Goal: Information Seeking & Learning: Learn about a topic

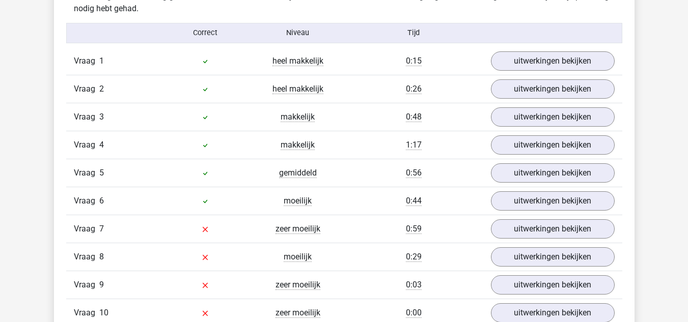
scroll to position [831, 0]
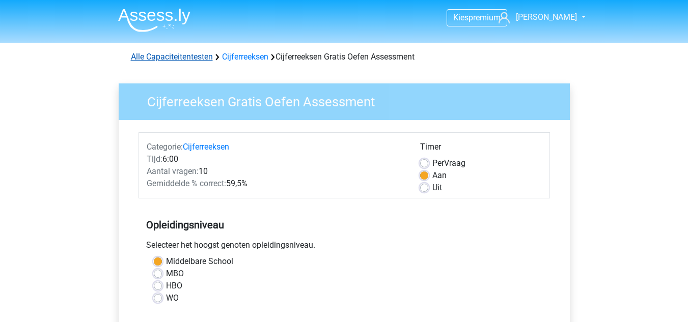
click at [170, 53] on link "Alle Capaciteitentesten" at bounding box center [172, 57] width 82 height 10
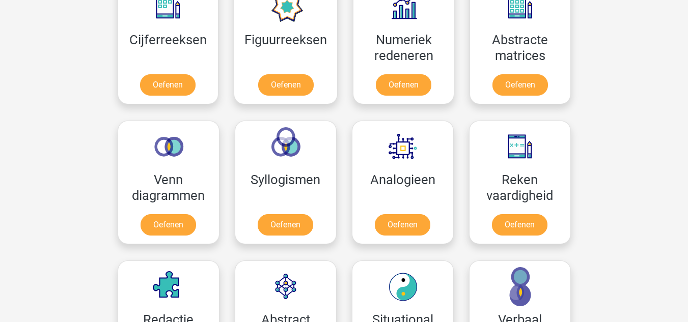
scroll to position [497, 0]
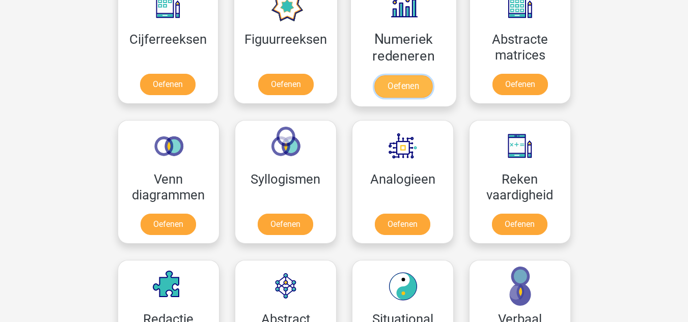
click at [410, 89] on link "Oefenen" at bounding box center [403, 86] width 58 height 22
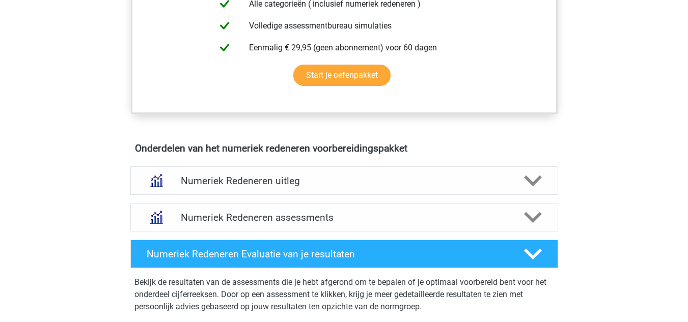
scroll to position [505, 0]
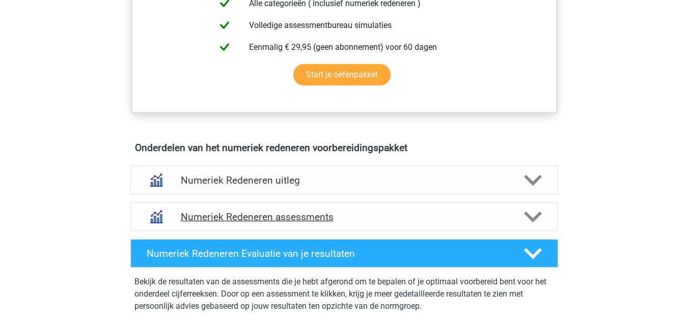
click at [307, 217] on h4 "Numeriek Redeneren assessments" at bounding box center [344, 217] width 327 height 12
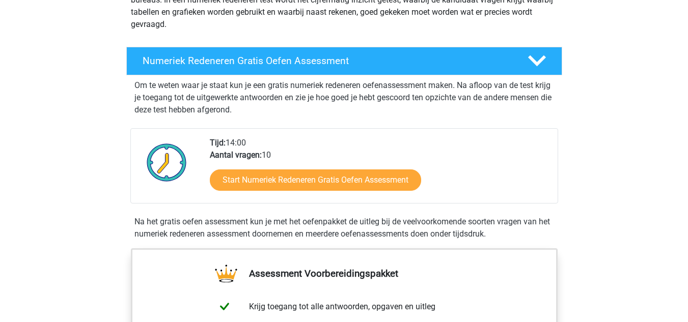
scroll to position [146, 0]
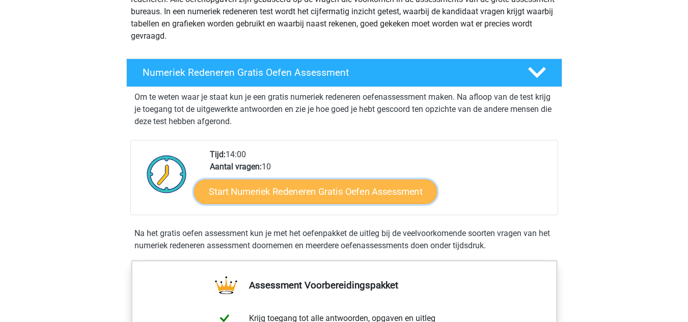
click at [295, 199] on link "Start Numeriek Redeneren Gratis Oefen Assessment" at bounding box center [315, 191] width 243 height 24
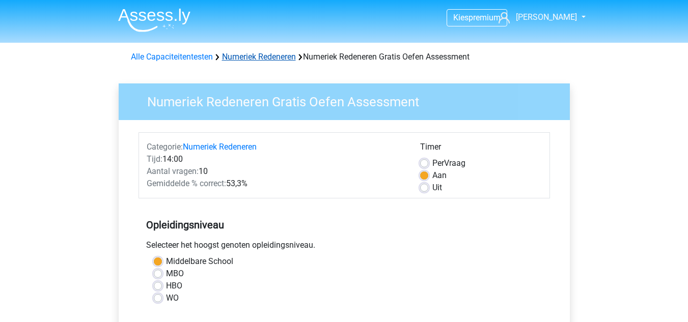
click at [266, 54] on link "Numeriek Redeneren" at bounding box center [259, 57] width 74 height 10
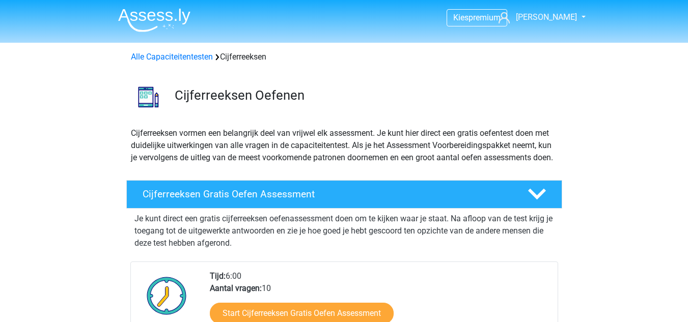
scroll to position [614, 0]
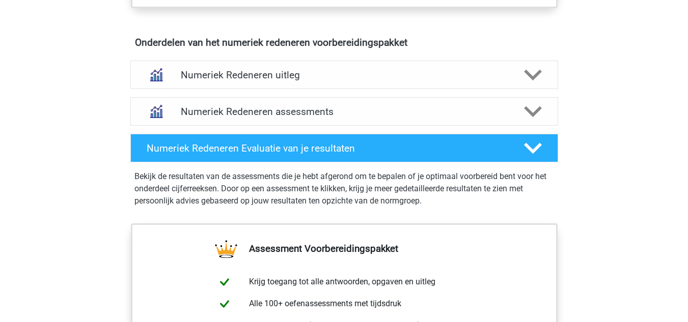
scroll to position [633, 0]
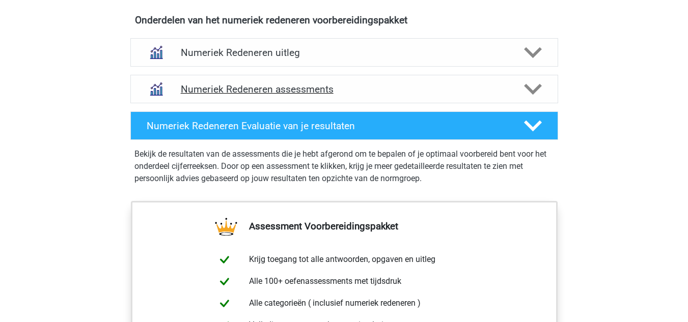
click at [292, 95] on div "Numeriek Redeneren assessments" at bounding box center [344, 89] width 428 height 29
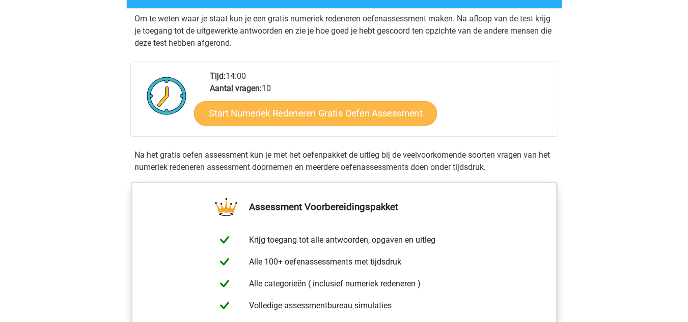
scroll to position [224, 0]
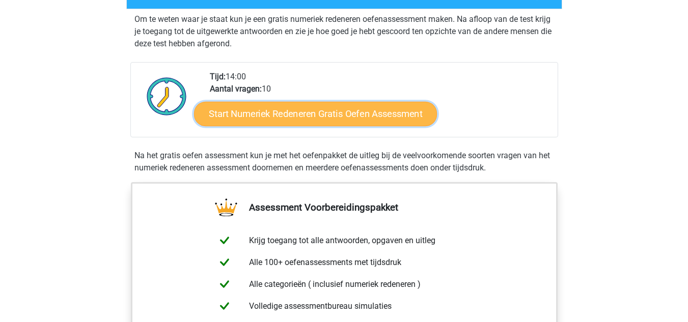
click at [264, 115] on link "Start Numeriek Redeneren Gratis Oefen Assessment" at bounding box center [315, 113] width 243 height 24
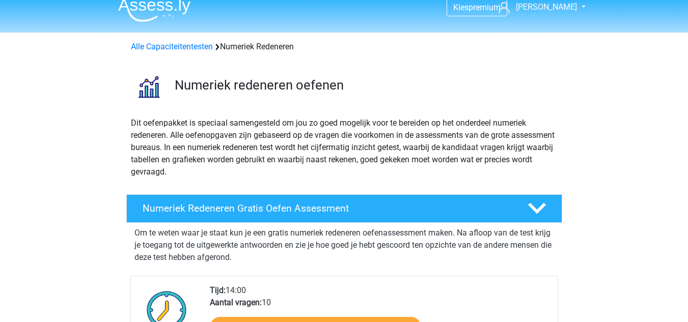
scroll to position [0, 0]
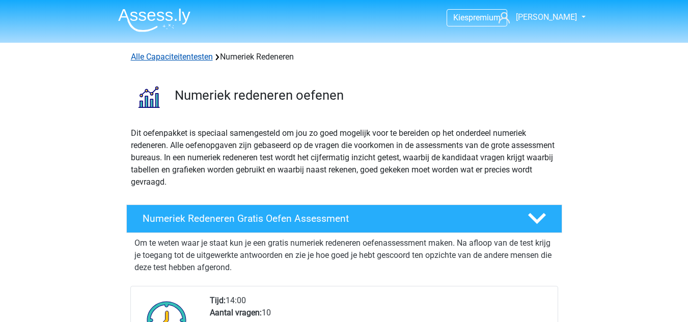
click at [198, 58] on link "Alle Capaciteitentesten" at bounding box center [172, 57] width 82 height 10
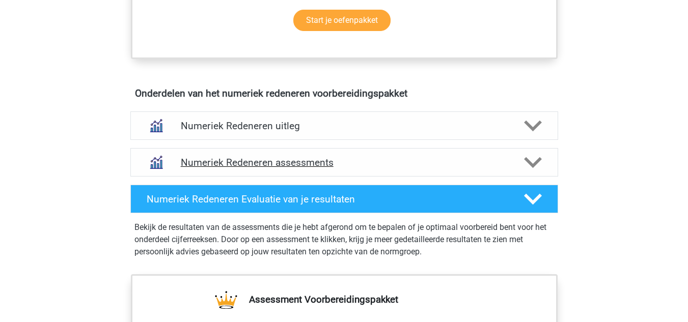
click at [232, 165] on h4 "Numeriek Redeneren assessments" at bounding box center [344, 163] width 327 height 12
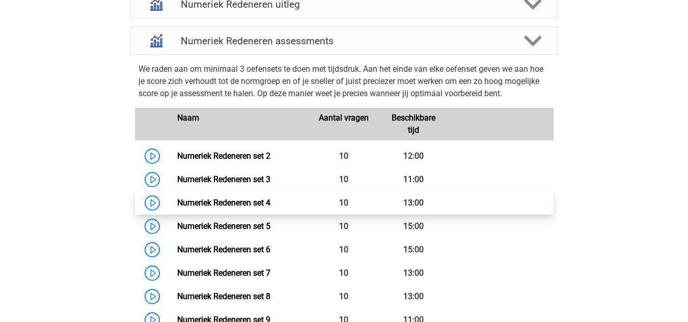
scroll to position [681, 0]
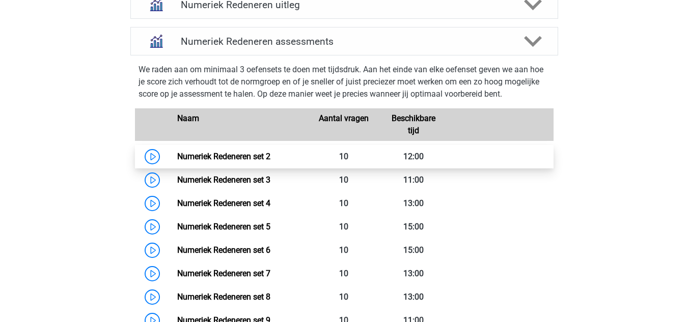
click at [177, 156] on link "Numeriek Redeneren set 2" at bounding box center [223, 157] width 93 height 10
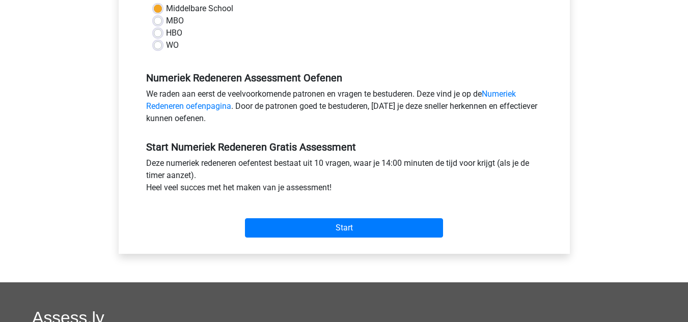
scroll to position [255, 0]
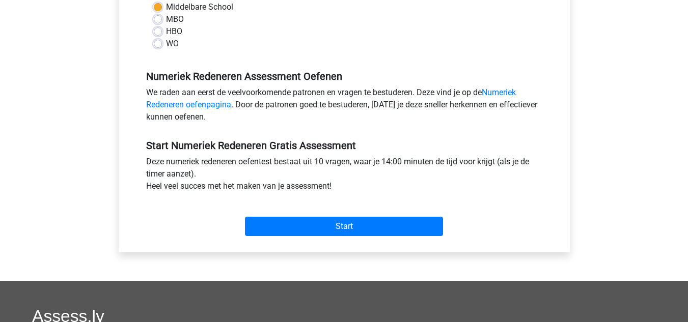
click at [288, 216] on div "Start" at bounding box center [343, 219] width 411 height 36
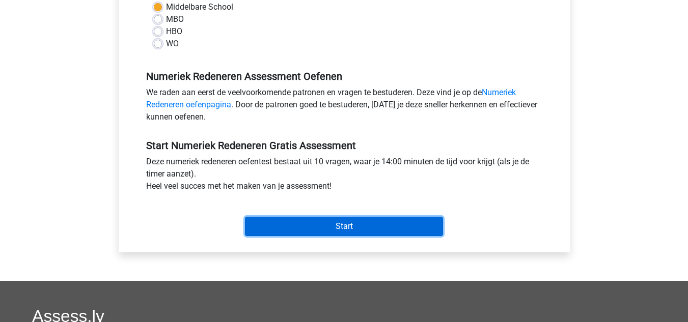
click at [291, 222] on input "Start" at bounding box center [344, 226] width 198 height 19
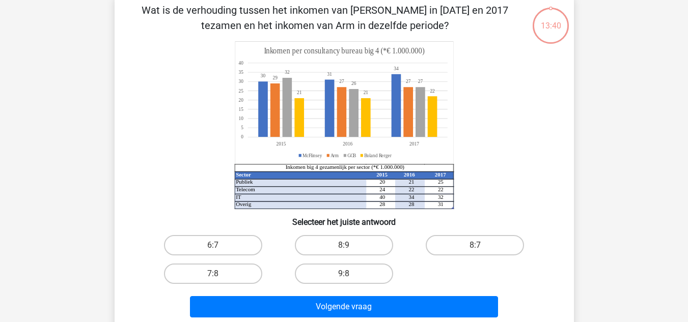
scroll to position [51, 0]
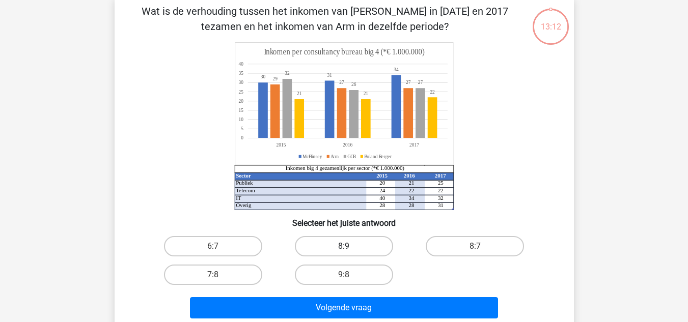
click at [356, 243] on label "8:9" at bounding box center [344, 246] width 98 height 20
click at [350, 246] on input "8:9" at bounding box center [347, 249] width 7 height 7
radio input "true"
click at [339, 274] on label "9:8" at bounding box center [344, 275] width 98 height 20
click at [344, 275] on input "9:8" at bounding box center [347, 278] width 7 height 7
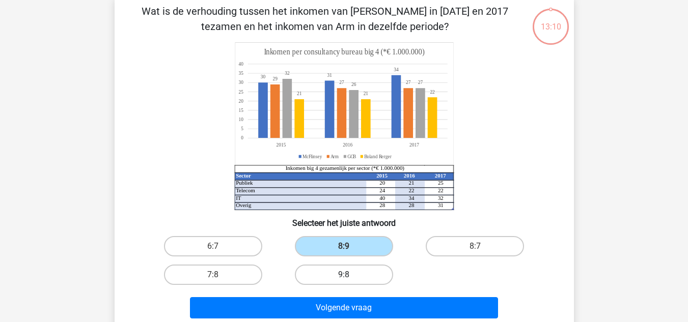
radio input "true"
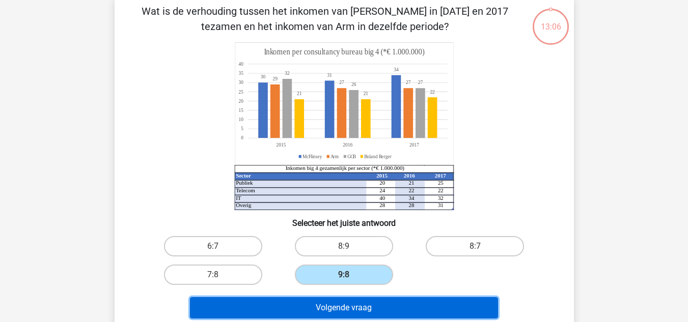
click at [375, 303] on button "Volgende vraag" at bounding box center [344, 307] width 308 height 21
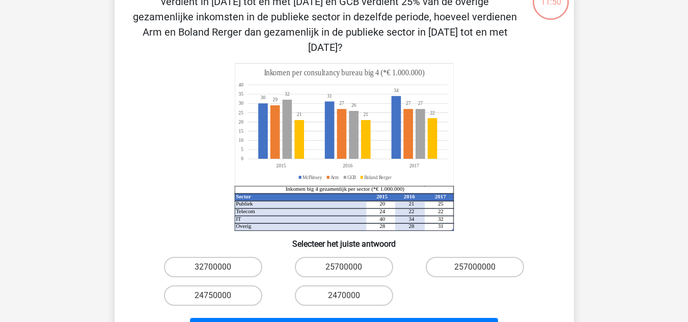
scroll to position [77, 0]
click at [355, 257] on label "25700000" at bounding box center [344, 267] width 98 height 20
click at [350, 267] on input "25700000" at bounding box center [347, 270] width 7 height 7
radio input "true"
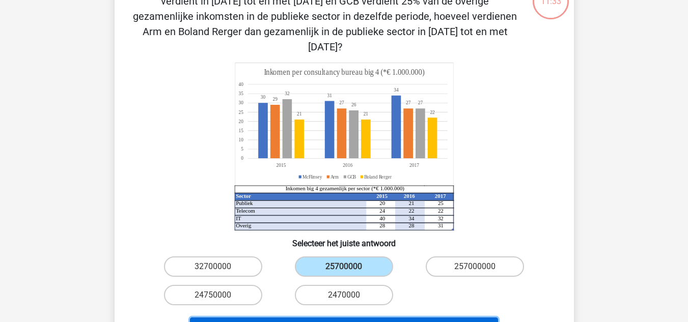
click at [370, 318] on button "Volgende vraag" at bounding box center [344, 328] width 308 height 21
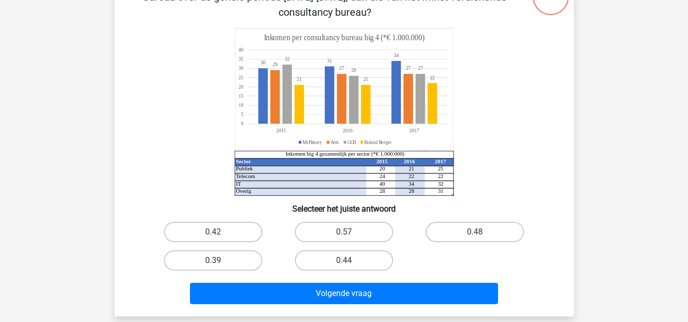
scroll to position [81, 0]
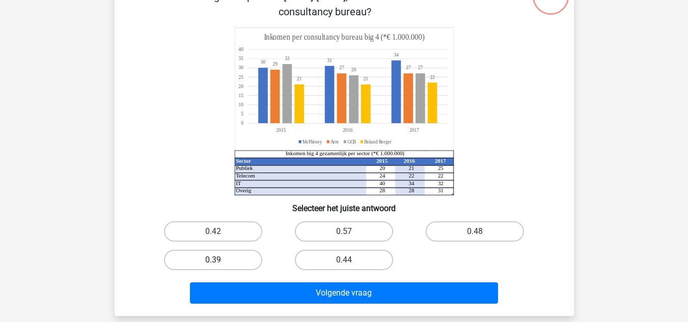
click at [248, 259] on label "0.39" at bounding box center [213, 260] width 98 height 20
click at [219, 260] on input "0.39" at bounding box center [216, 263] width 7 height 7
radio input "true"
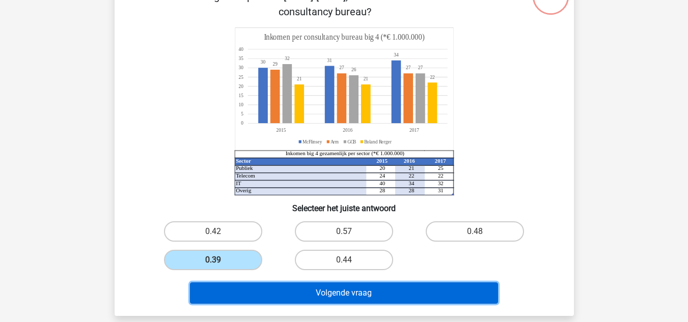
click at [284, 290] on button "Volgende vraag" at bounding box center [344, 292] width 308 height 21
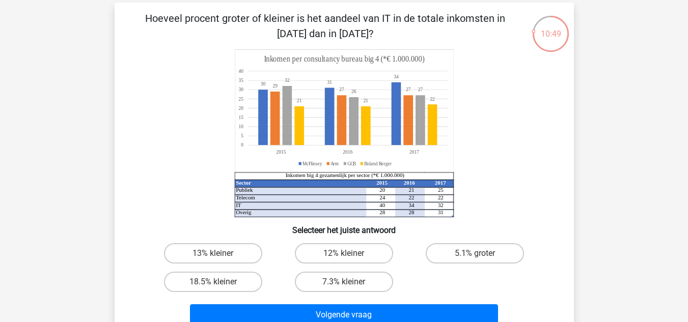
scroll to position [44, 0]
click at [362, 249] on label "12% kleiner" at bounding box center [344, 254] width 98 height 20
click at [350, 254] on input "12% kleiner" at bounding box center [347, 257] width 7 height 7
radio input "true"
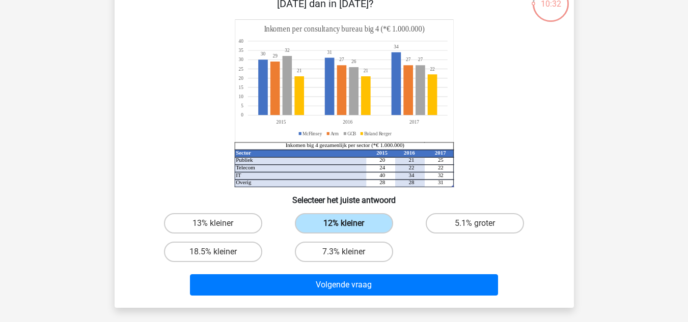
scroll to position [77, 0]
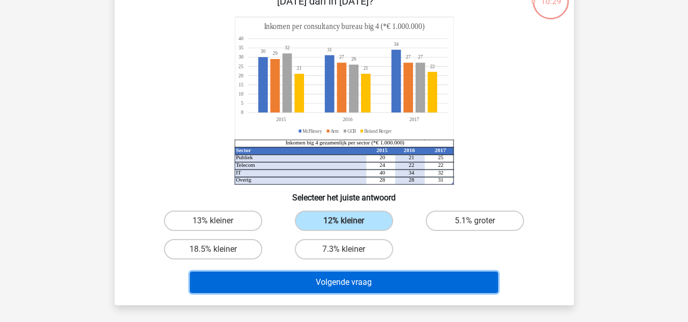
click at [364, 279] on button "Volgende vraag" at bounding box center [344, 282] width 308 height 21
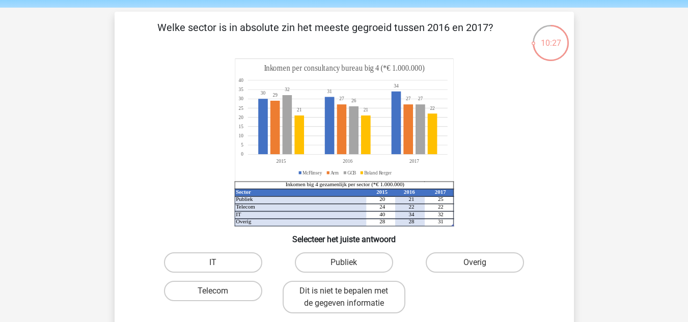
scroll to position [34, 0]
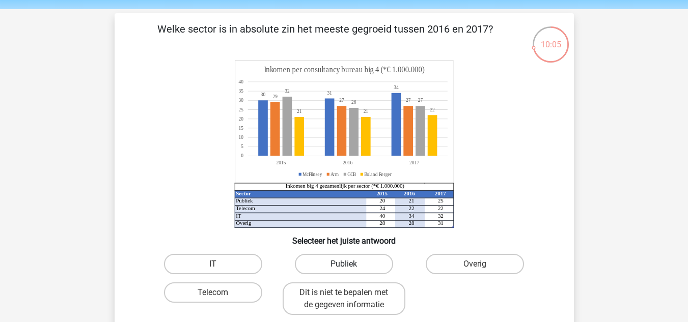
click at [362, 266] on label "Publiek" at bounding box center [344, 264] width 98 height 20
click at [350, 266] on input "Publiek" at bounding box center [347, 267] width 7 height 7
radio input "true"
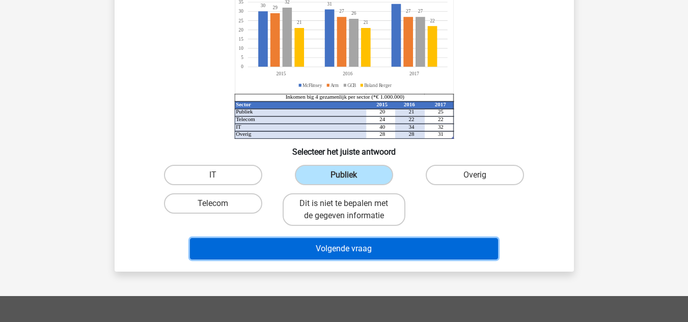
click at [347, 245] on button "Volgende vraag" at bounding box center [344, 248] width 308 height 21
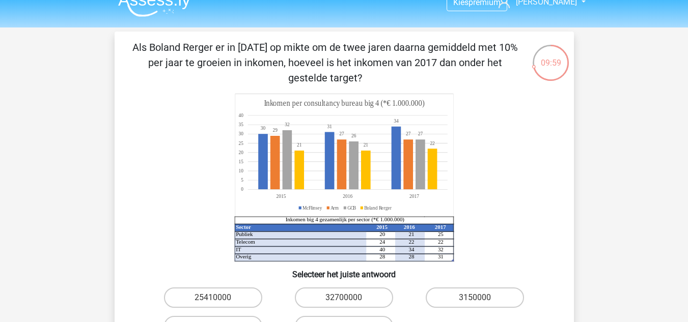
scroll to position [16, 0]
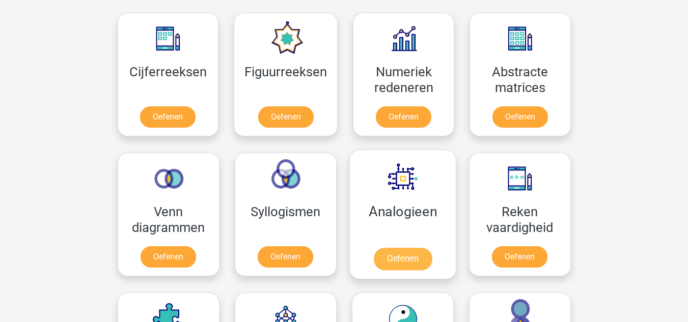
scroll to position [464, 0]
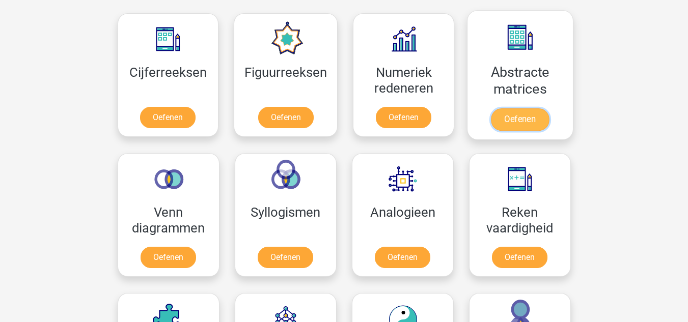
click at [510, 123] on link "Oefenen" at bounding box center [520, 119] width 58 height 22
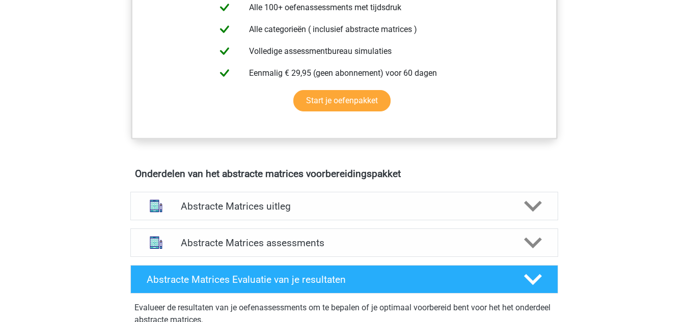
scroll to position [477, 0]
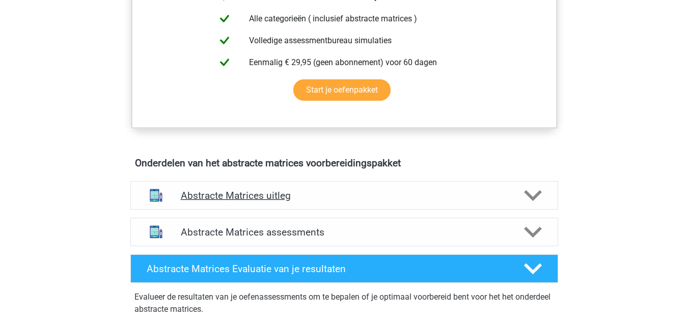
click at [369, 185] on div "Abstracte Matrices uitleg" at bounding box center [344, 195] width 428 height 29
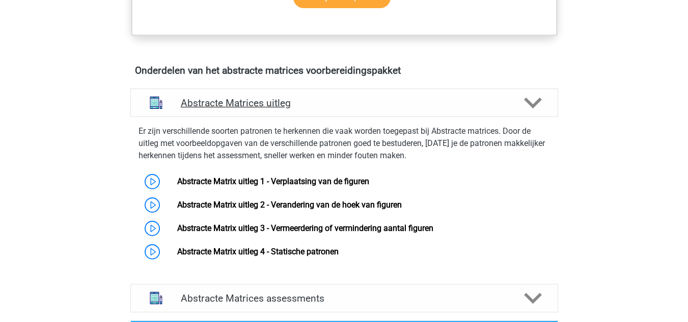
scroll to position [571, 0]
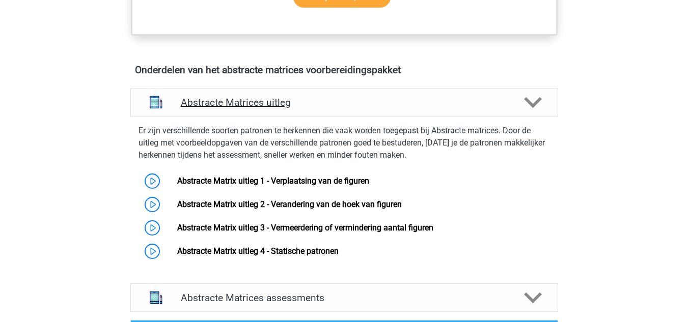
click at [369, 185] on link "Abstracte Matrix uitleg 1 - Verplaatsing van de figuren" at bounding box center [273, 181] width 192 height 10
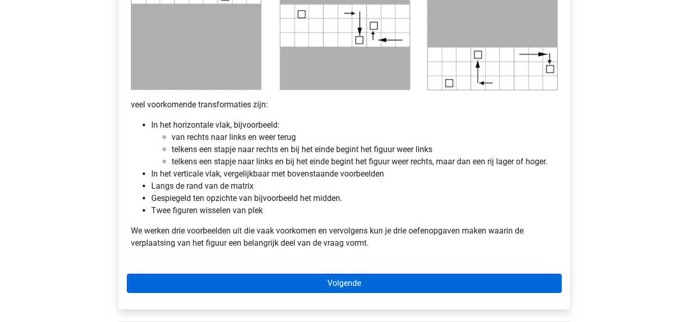
scroll to position [571, 0]
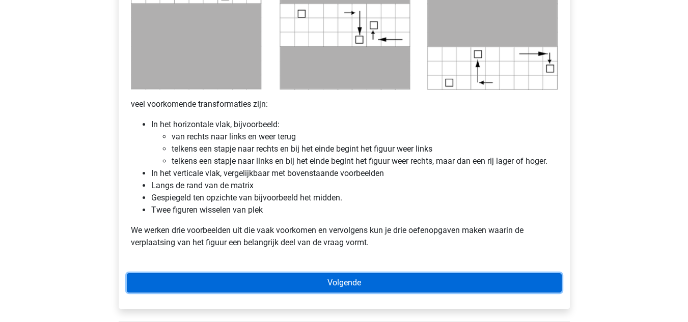
click at [359, 291] on link "Volgende" at bounding box center [344, 282] width 435 height 19
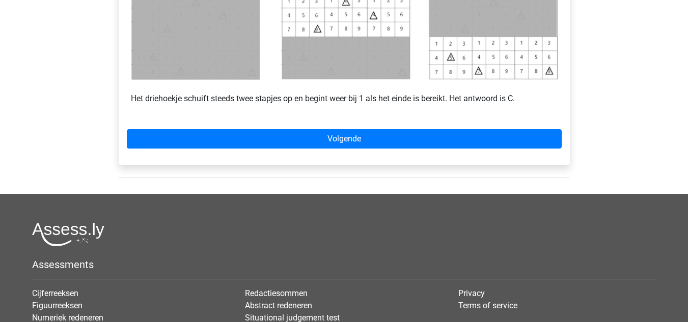
scroll to position [546, 0]
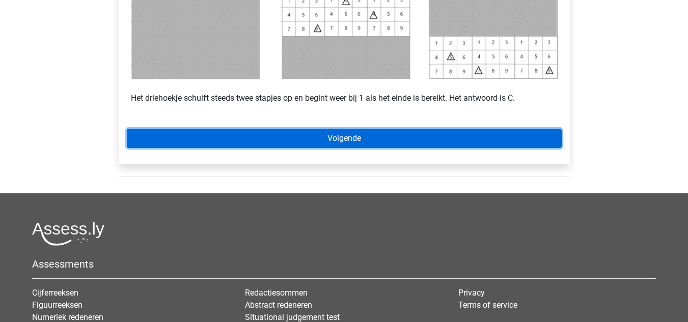
click at [328, 137] on link "Volgende" at bounding box center [344, 138] width 435 height 19
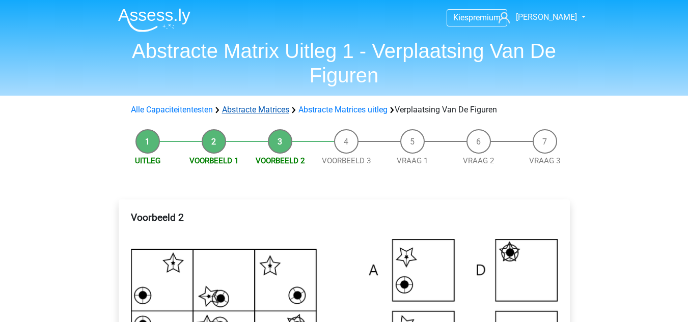
click at [279, 108] on link "Abstracte Matrices" at bounding box center [255, 110] width 67 height 10
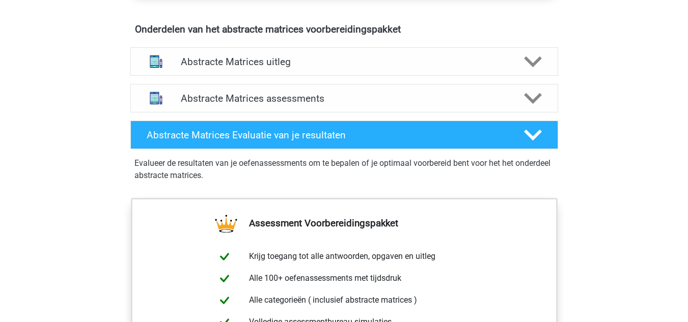
scroll to position [613, 0]
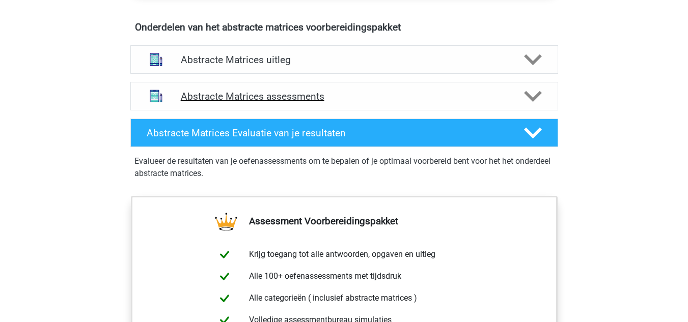
click at [251, 85] on div "Abstracte Matrices assessments" at bounding box center [344, 96] width 428 height 29
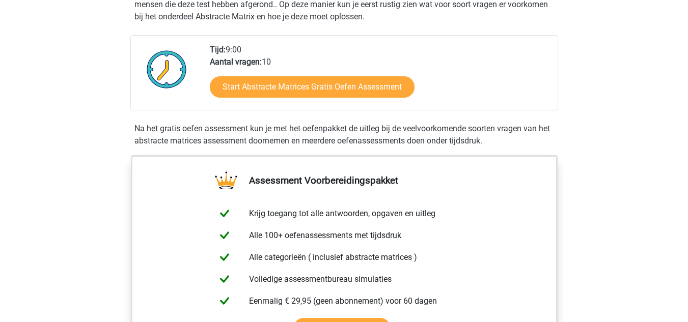
scroll to position [238, 0]
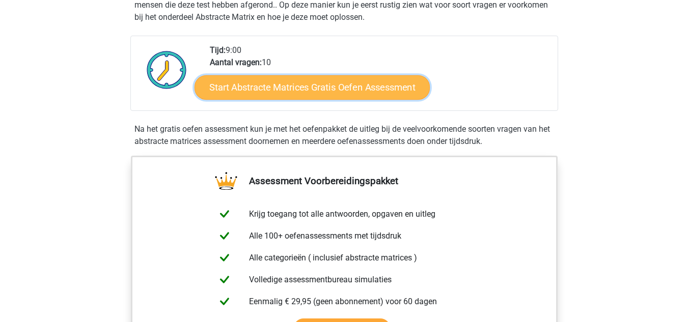
click at [275, 78] on link "Start Abstracte Matrices Gratis Oefen Assessment" at bounding box center [311, 87] width 235 height 24
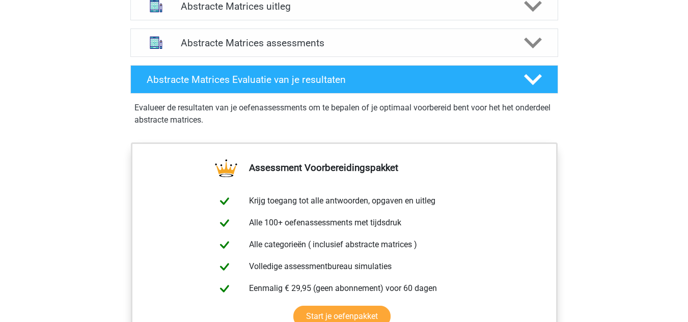
scroll to position [682, 0]
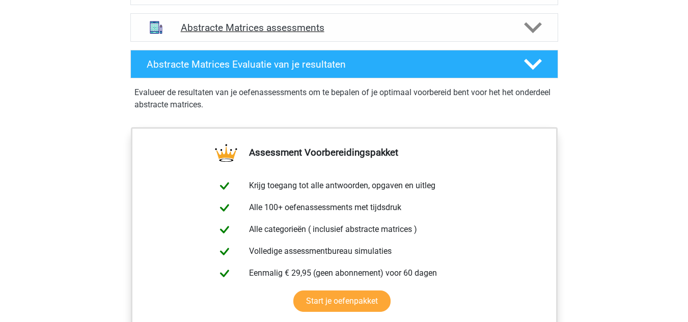
click at [254, 32] on h4 "Abstracte Matrices assessments" at bounding box center [344, 28] width 327 height 12
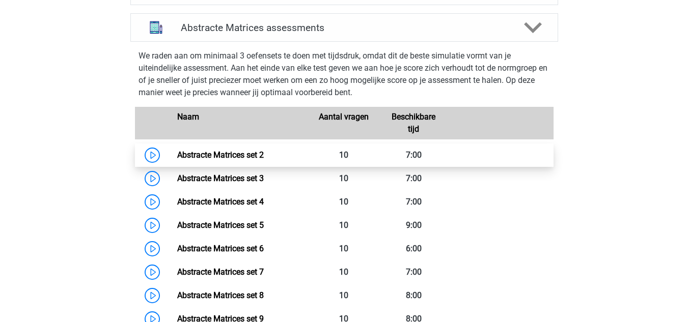
click at [177, 152] on link "Abstracte Matrices set 2" at bounding box center [220, 155] width 87 height 10
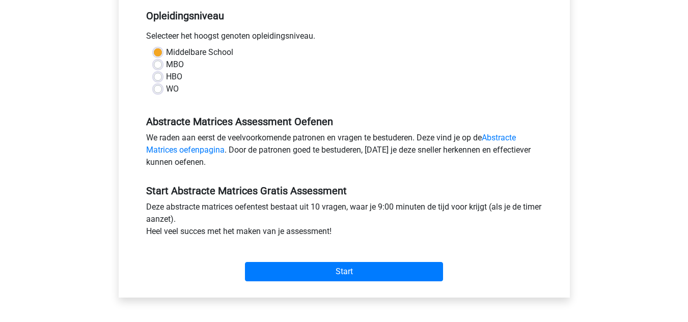
scroll to position [245, 0]
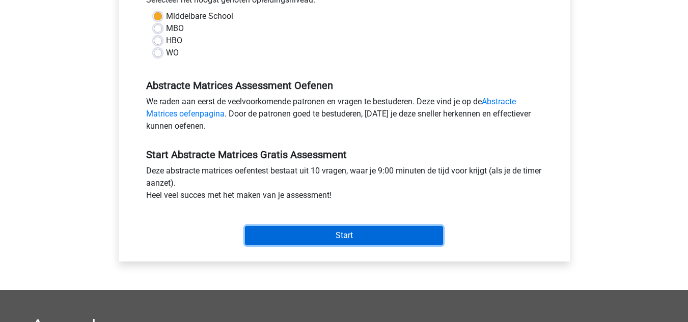
click at [325, 240] on input "Start" at bounding box center [344, 235] width 198 height 19
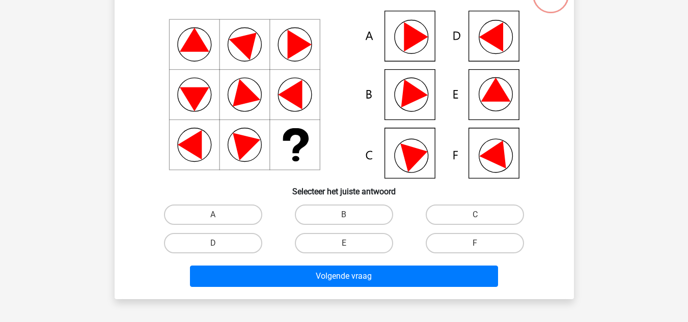
scroll to position [100, 0]
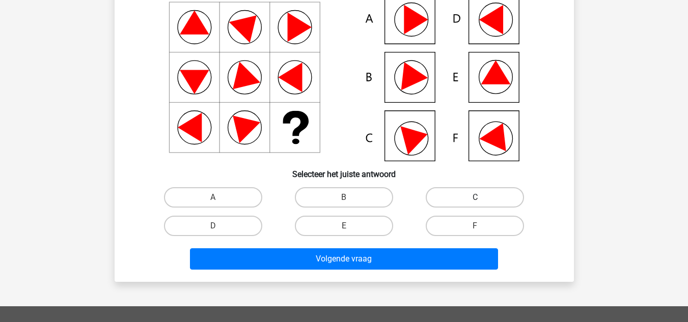
click at [489, 193] on label "C" at bounding box center [475, 197] width 98 height 20
click at [482, 197] on input "C" at bounding box center [478, 200] width 7 height 7
radio input "true"
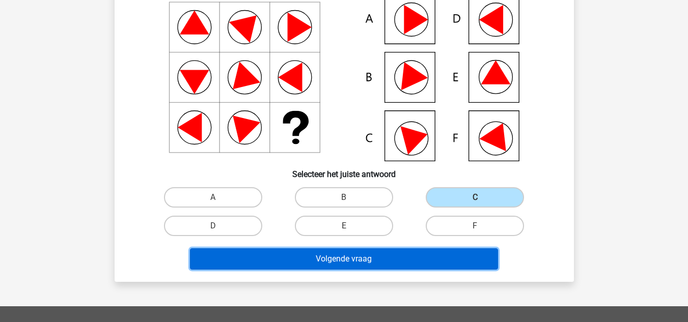
click at [386, 259] on button "Volgende vraag" at bounding box center [344, 258] width 308 height 21
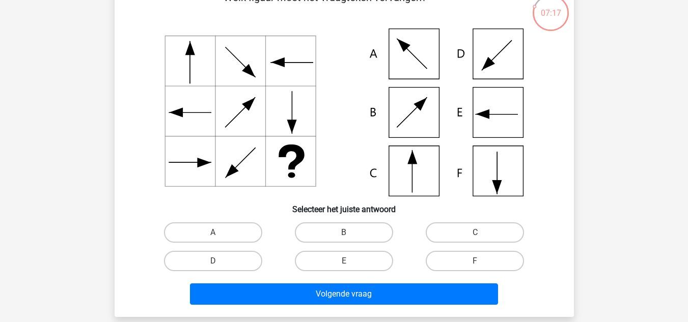
scroll to position [67, 0]
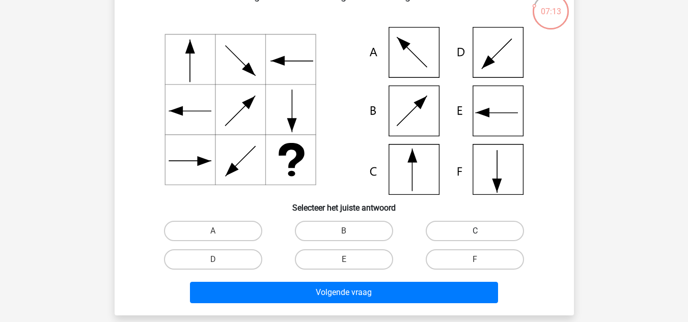
click at [455, 231] on label "C" at bounding box center [475, 231] width 98 height 20
click at [475, 231] on input "C" at bounding box center [478, 234] width 7 height 7
radio input "true"
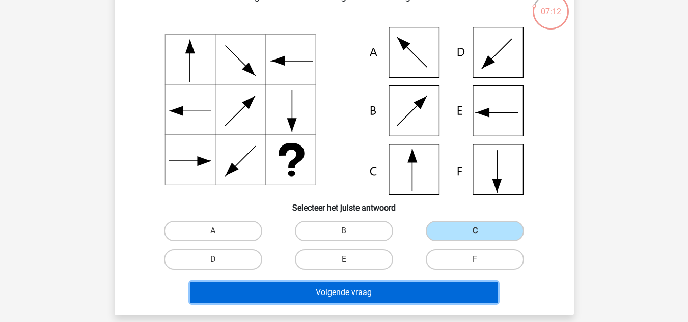
click at [376, 293] on button "Volgende vraag" at bounding box center [344, 292] width 308 height 21
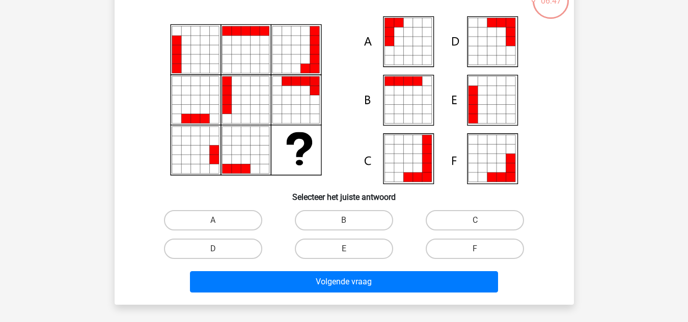
scroll to position [78, 0]
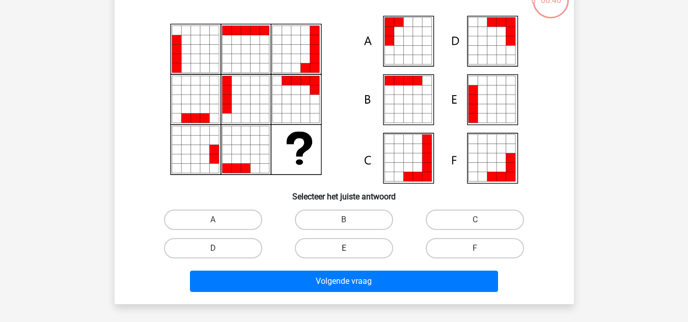
click at [373, 247] on label "E" at bounding box center [344, 248] width 98 height 20
click at [350, 248] on input "E" at bounding box center [347, 251] width 7 height 7
radio input "true"
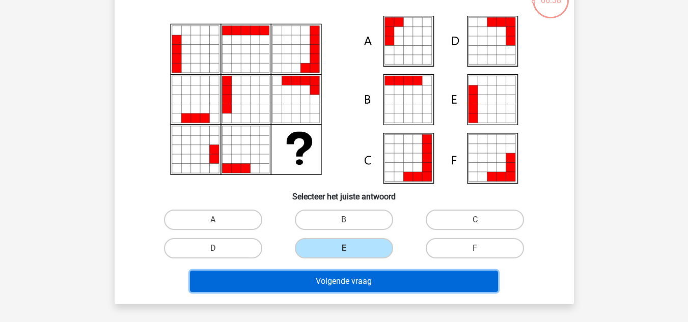
click at [354, 284] on button "Volgende vraag" at bounding box center [344, 281] width 308 height 21
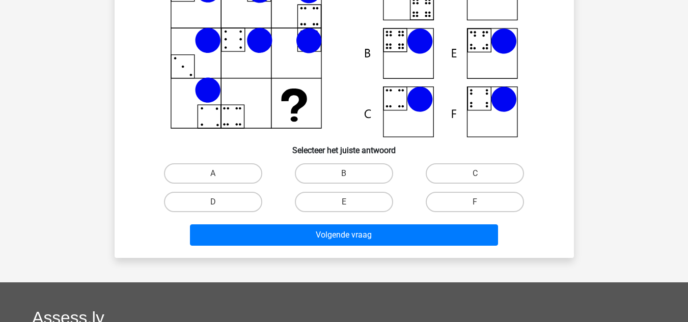
scroll to position [125, 0]
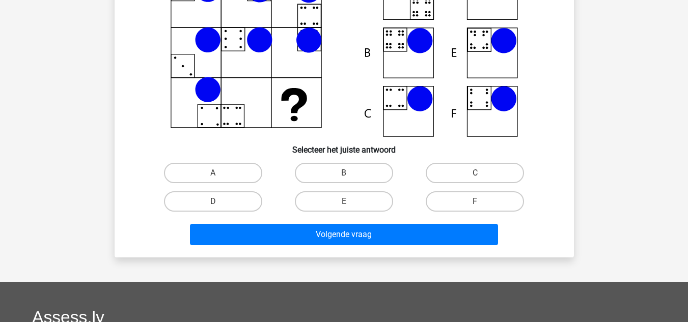
click at [350, 188] on div "E" at bounding box center [343, 201] width 131 height 29
click at [340, 174] on label "B" at bounding box center [344, 173] width 98 height 20
click at [344, 174] on input "B" at bounding box center [347, 176] width 7 height 7
radio input "true"
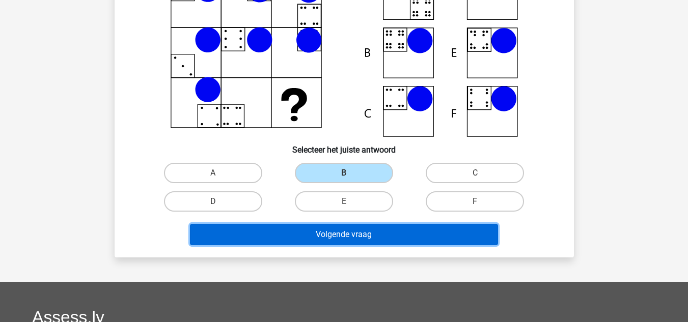
click at [410, 243] on button "Volgende vraag" at bounding box center [344, 234] width 308 height 21
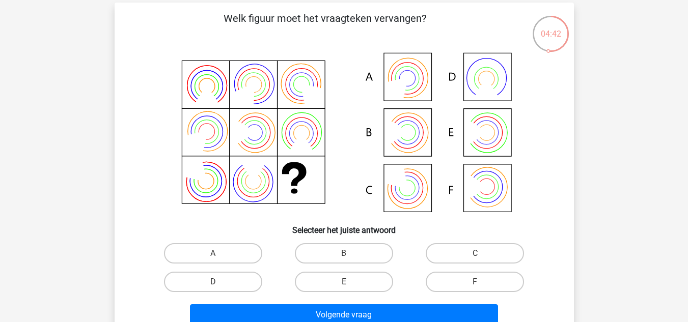
scroll to position [47, 0]
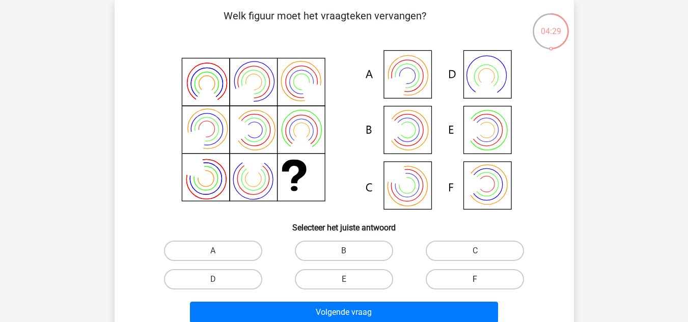
click at [463, 275] on label "F" at bounding box center [475, 279] width 98 height 20
click at [475, 279] on input "F" at bounding box center [478, 282] width 7 height 7
radio input "true"
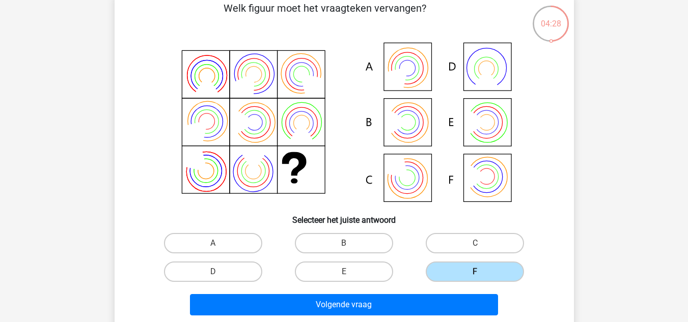
scroll to position [55, 0]
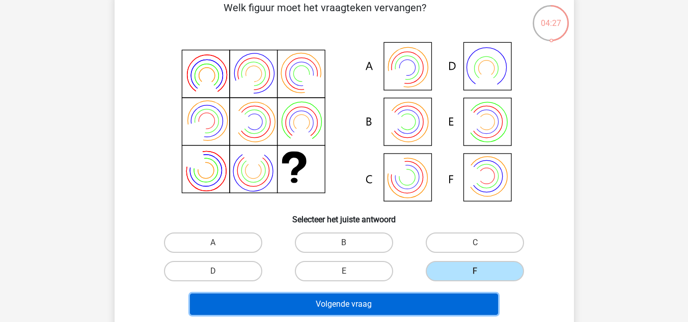
click at [435, 298] on button "Volgende vraag" at bounding box center [344, 304] width 308 height 21
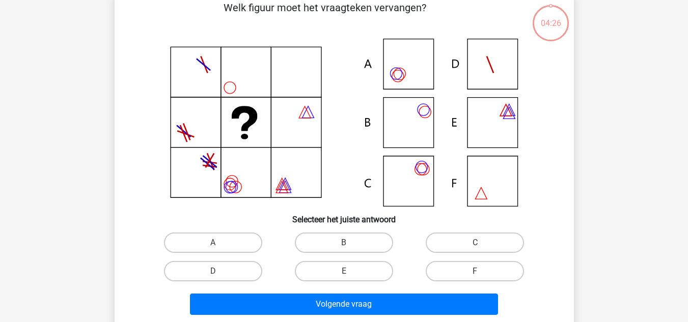
scroll to position [47, 0]
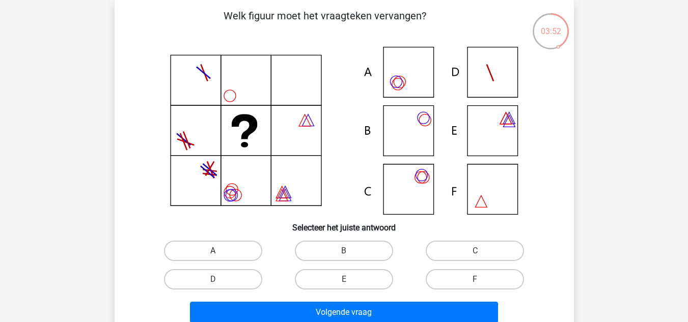
click at [257, 250] on label "A" at bounding box center [213, 251] width 98 height 20
click at [219, 251] on input "A" at bounding box center [216, 254] width 7 height 7
radio input "true"
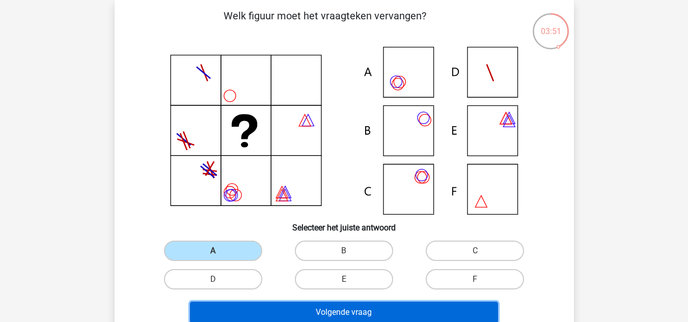
click at [311, 307] on button "Volgende vraag" at bounding box center [344, 312] width 308 height 21
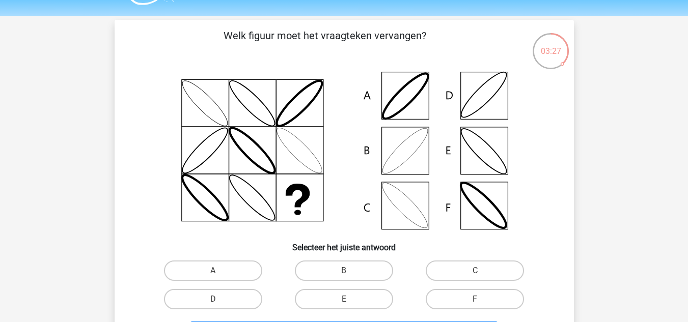
scroll to position [29, 0]
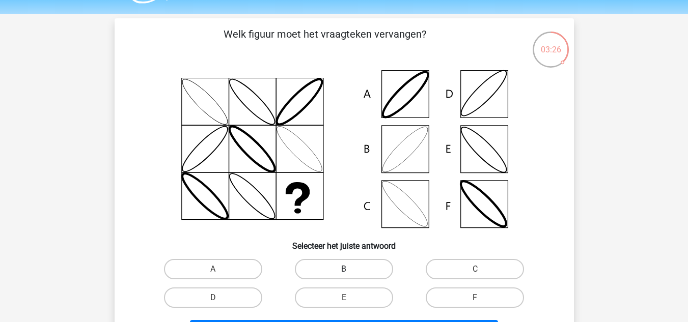
click at [355, 264] on label "B" at bounding box center [344, 269] width 98 height 20
click at [350, 269] on input "B" at bounding box center [347, 272] width 7 height 7
radio input "true"
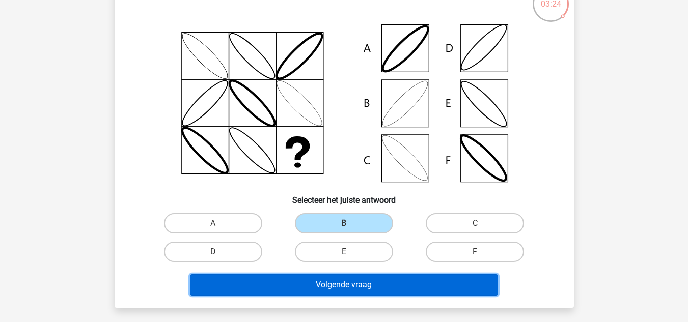
click at [336, 281] on button "Volgende vraag" at bounding box center [344, 284] width 308 height 21
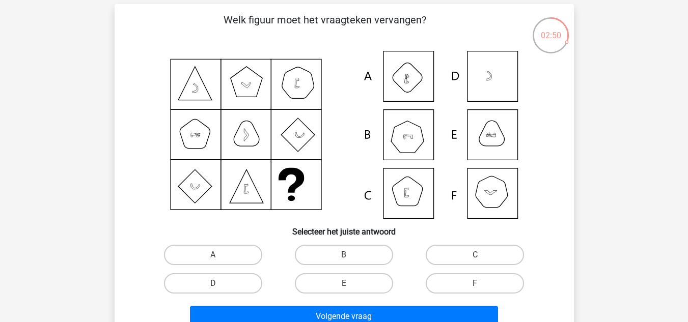
scroll to position [43, 0]
click at [435, 282] on label "F" at bounding box center [475, 283] width 98 height 20
click at [475, 283] on input "F" at bounding box center [478, 286] width 7 height 7
radio input "true"
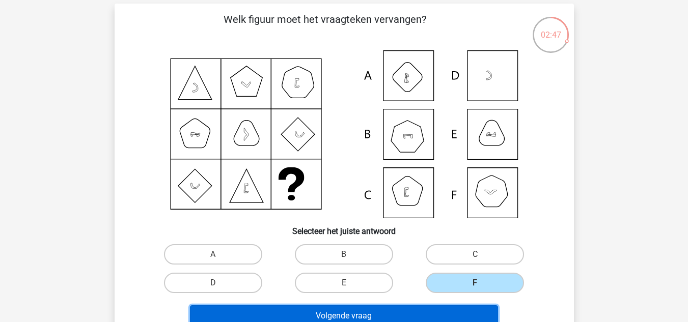
click at [421, 309] on button "Volgende vraag" at bounding box center [344, 315] width 308 height 21
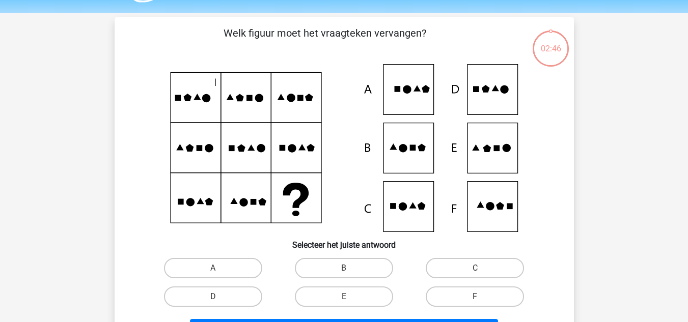
scroll to position [29, 0]
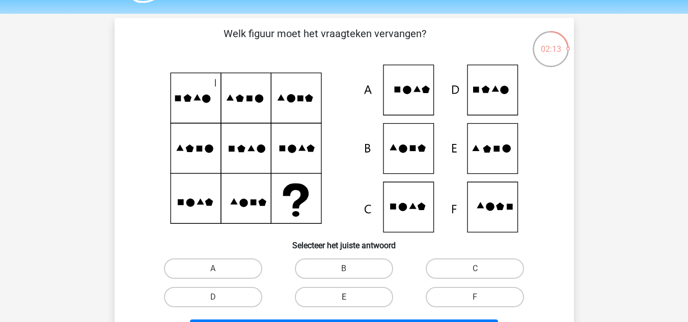
click at [366, 294] on label "E" at bounding box center [344, 297] width 98 height 20
click at [350, 297] on input "E" at bounding box center [347, 300] width 7 height 7
radio input "true"
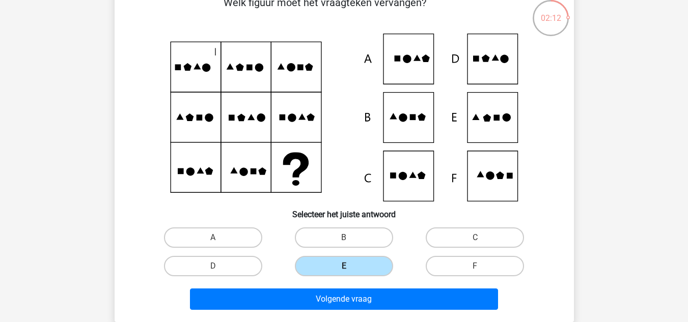
scroll to position [61, 0]
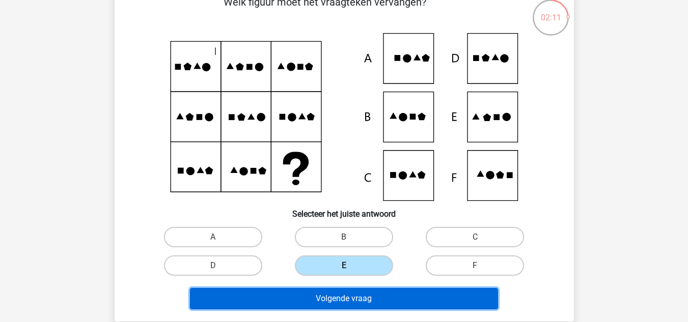
click at [366, 294] on button "Volgende vraag" at bounding box center [344, 298] width 308 height 21
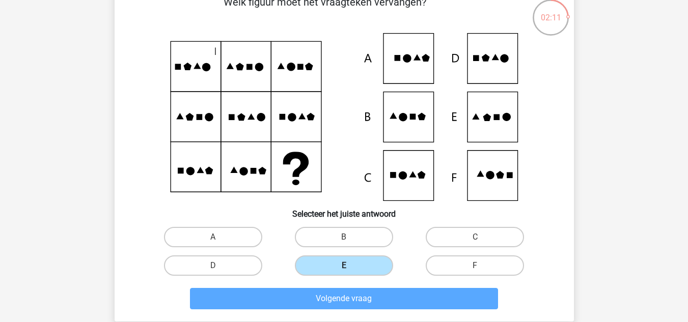
scroll to position [47, 0]
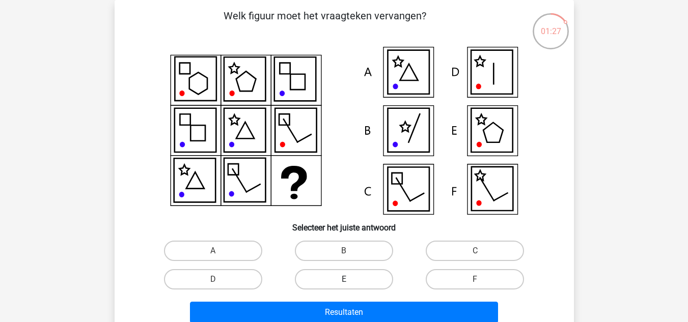
click at [371, 279] on label "E" at bounding box center [344, 279] width 98 height 20
click at [350, 279] on input "E" at bounding box center [347, 282] width 7 height 7
radio input "true"
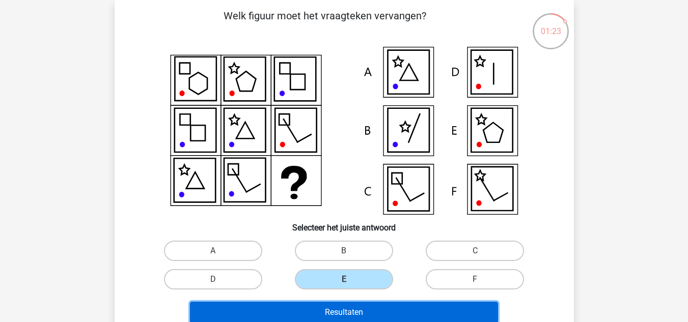
click at [354, 316] on button "Resultaten" at bounding box center [344, 312] width 308 height 21
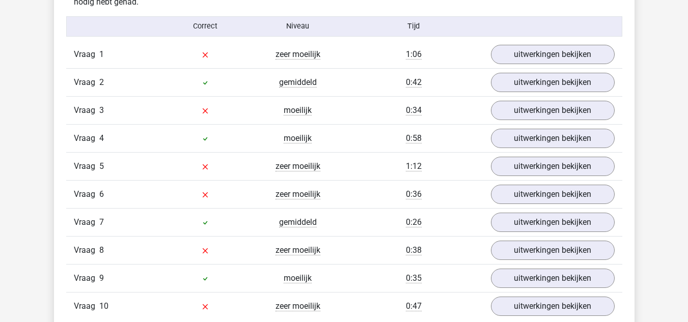
scroll to position [837, 0]
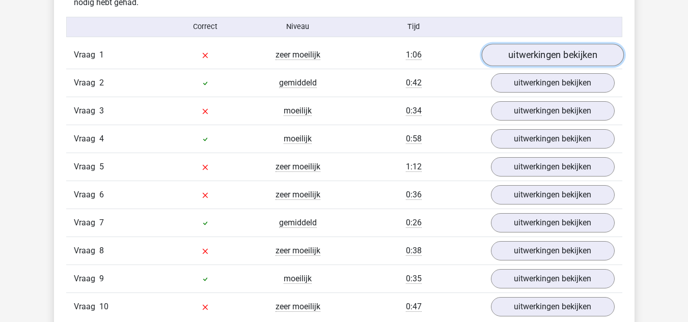
click at [533, 46] on link "uitwerkingen bekijken" at bounding box center [552, 55] width 142 height 22
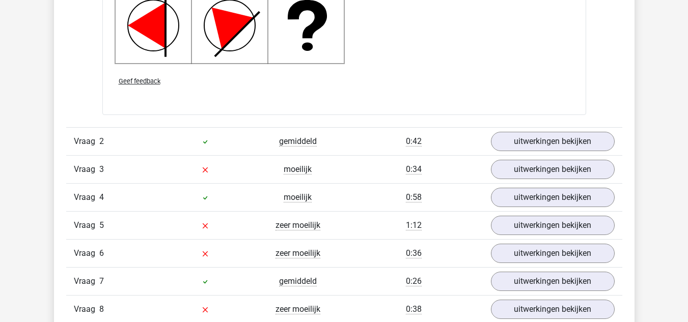
scroll to position [1484, 0]
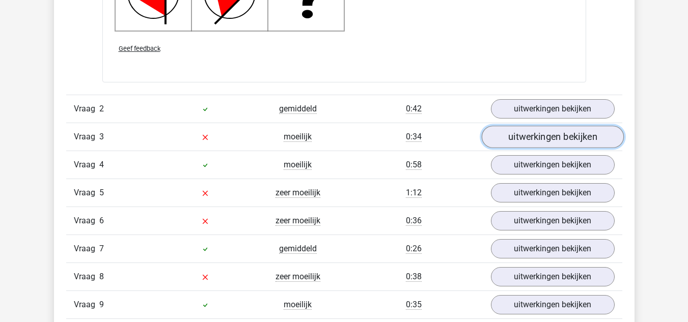
click at [498, 136] on link "uitwerkingen bekijken" at bounding box center [552, 137] width 142 height 22
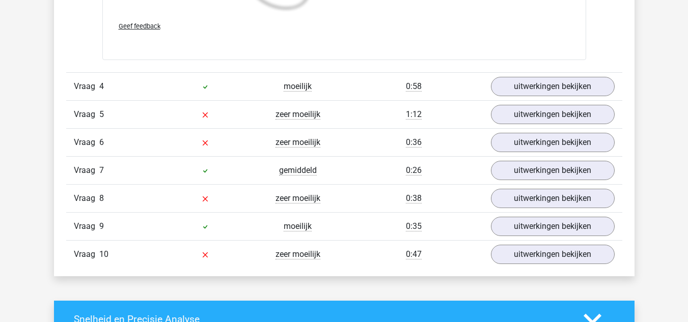
scroll to position [2309, 0]
click at [479, 115] on div "1:12" at bounding box center [413, 114] width 139 height 12
click at [495, 114] on link "uitwerkingen bekijken" at bounding box center [552, 114] width 142 height 22
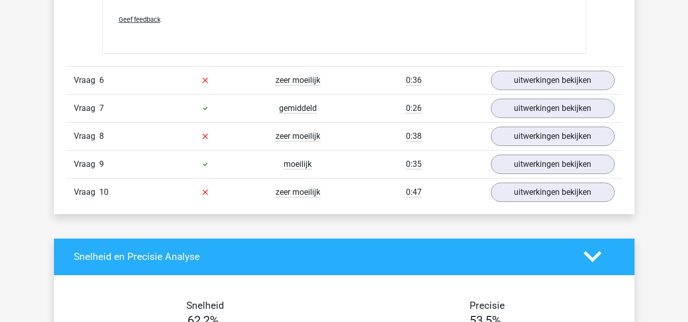
scroll to position [3055, 0]
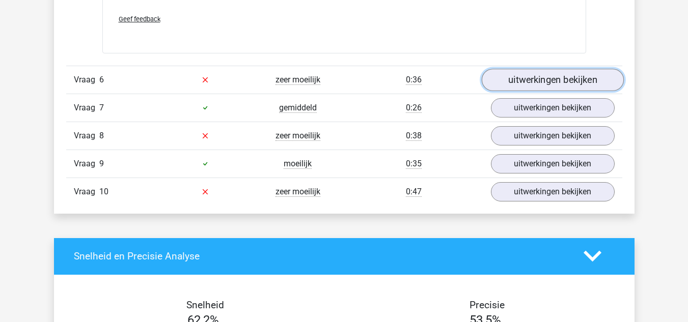
click at [557, 83] on link "uitwerkingen bekijken" at bounding box center [552, 80] width 142 height 22
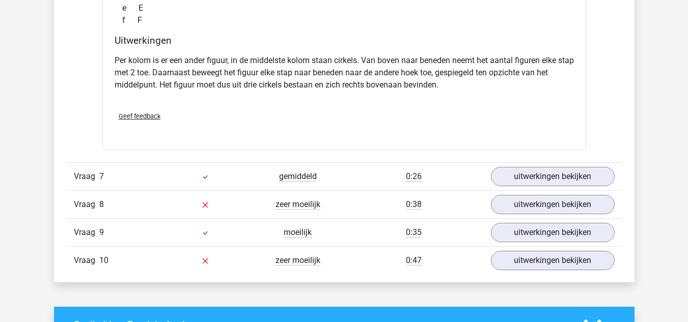
scroll to position [3409, 0]
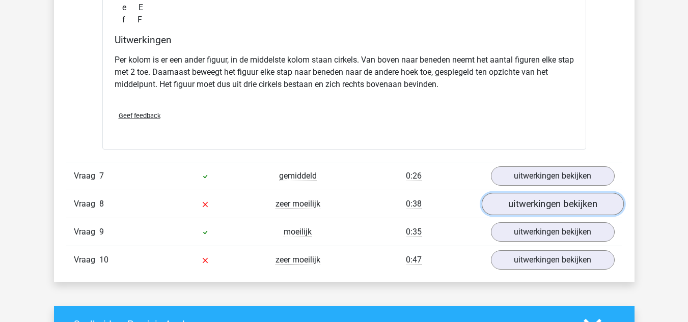
click at [515, 199] on link "uitwerkingen bekijken" at bounding box center [552, 204] width 142 height 22
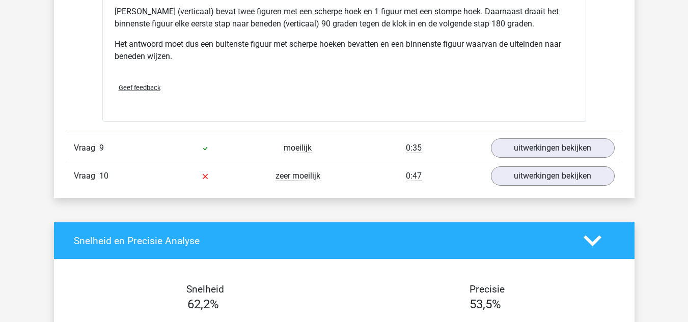
scroll to position [3931, 0]
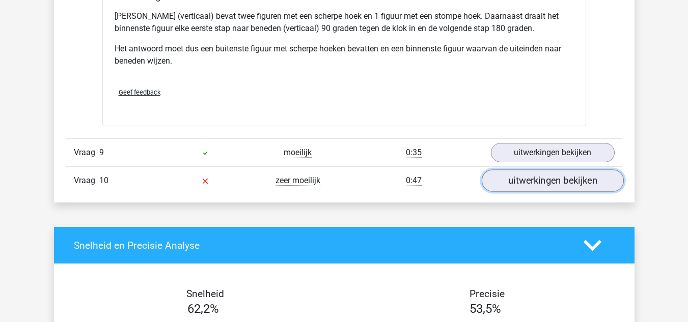
click at [521, 181] on link "uitwerkingen bekijken" at bounding box center [552, 180] width 142 height 22
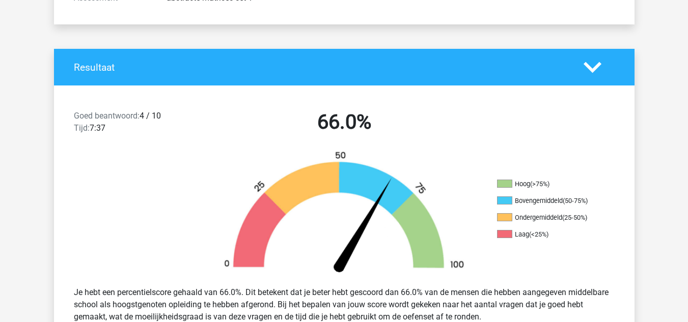
scroll to position [0, 0]
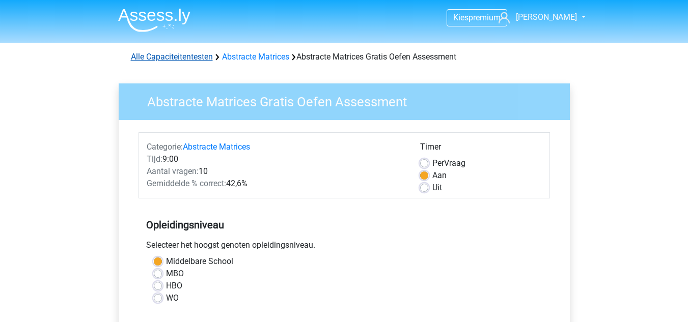
click at [177, 54] on link "Alle Capaciteitentesten" at bounding box center [172, 57] width 82 height 10
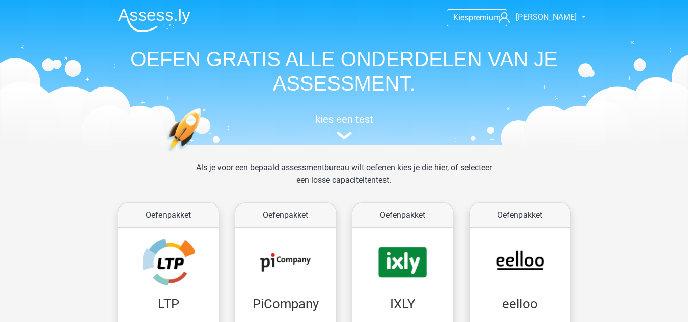
scroll to position [433, 0]
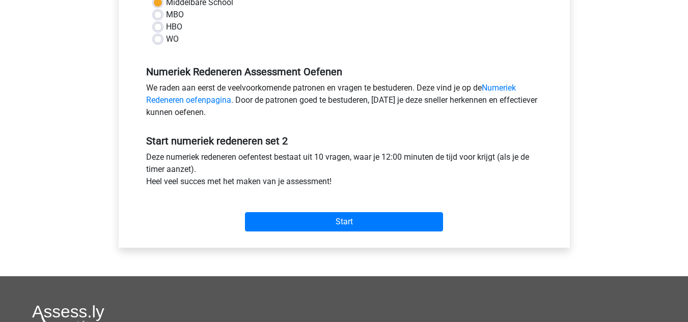
scroll to position [273, 0]
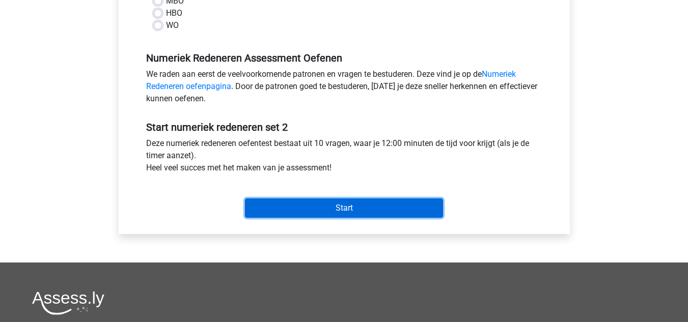
click at [298, 202] on input "Start" at bounding box center [344, 208] width 198 height 19
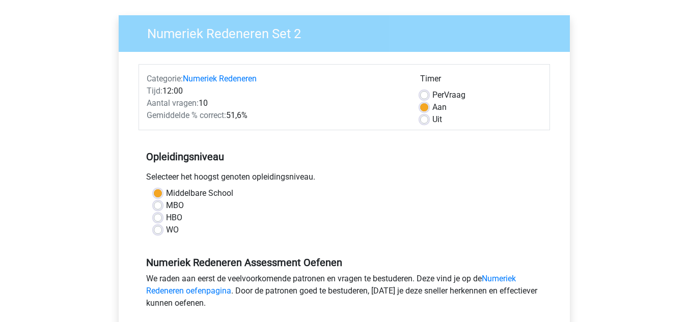
scroll to position [0, 0]
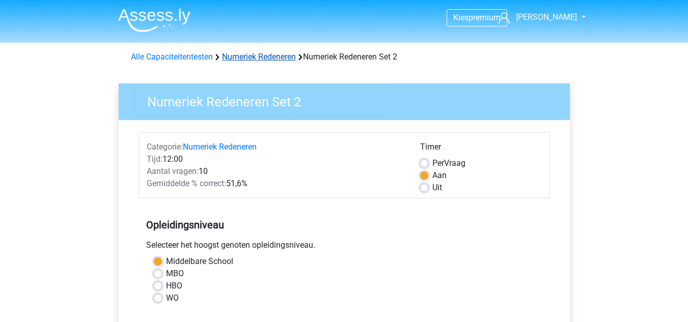
click at [260, 54] on link "Numeriek Redeneren" at bounding box center [259, 57] width 74 height 10
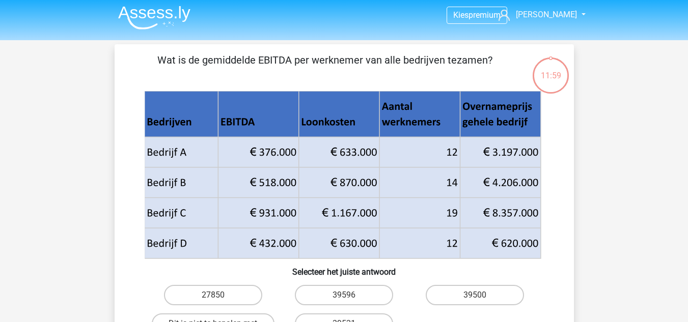
scroll to position [3, 0]
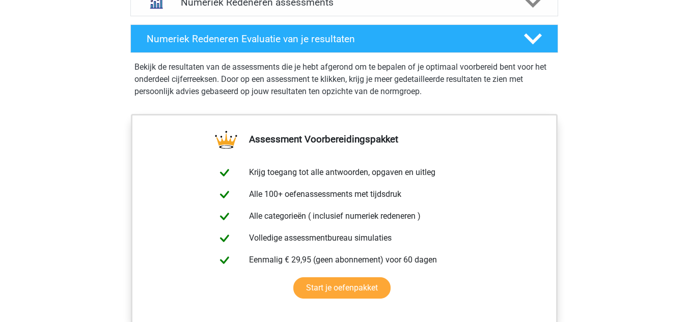
scroll to position [720, 0]
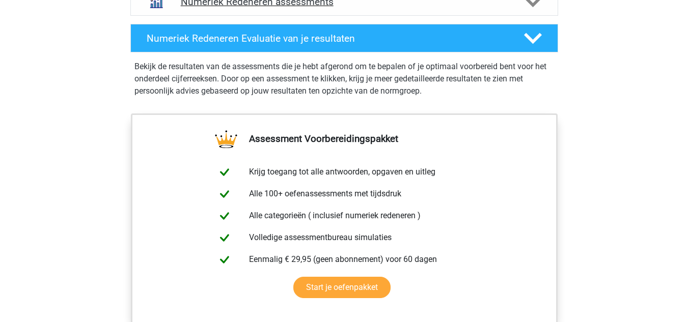
click at [164, 8] on img at bounding box center [156, 1] width 26 height 26
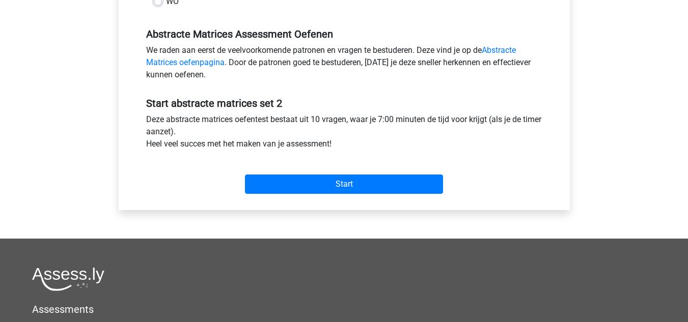
scroll to position [306, 0]
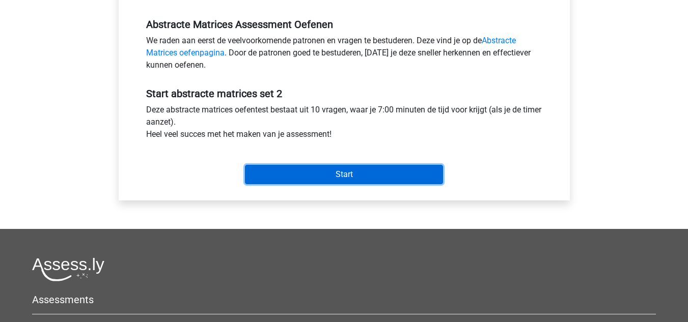
click at [287, 179] on input "Start" at bounding box center [344, 174] width 198 height 19
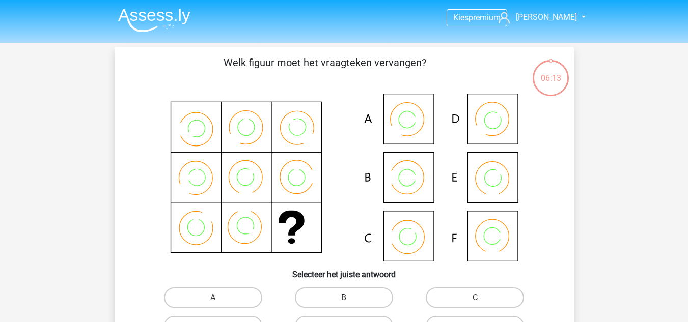
click at [346, 289] on label "B" at bounding box center [344, 298] width 98 height 20
click at [346, 298] on input "B" at bounding box center [347, 301] width 7 height 7
radio input "true"
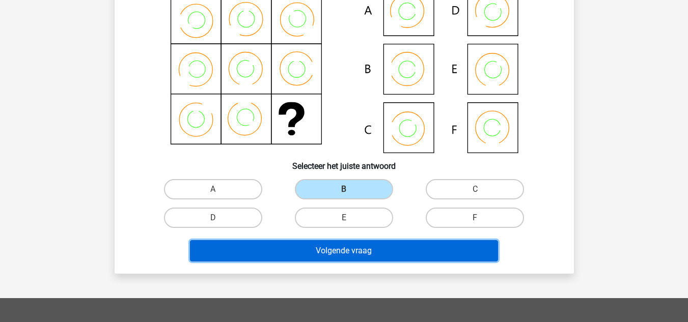
click at [319, 256] on button "Volgende vraag" at bounding box center [344, 250] width 308 height 21
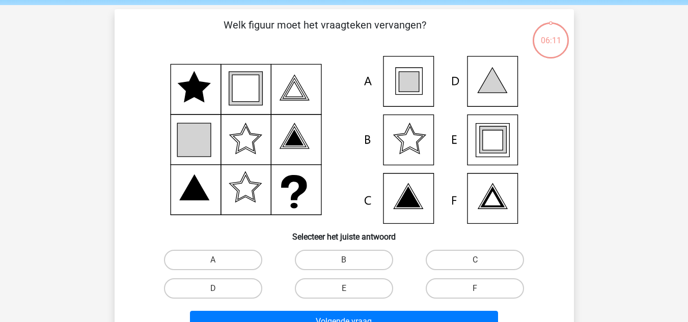
scroll to position [37, 0]
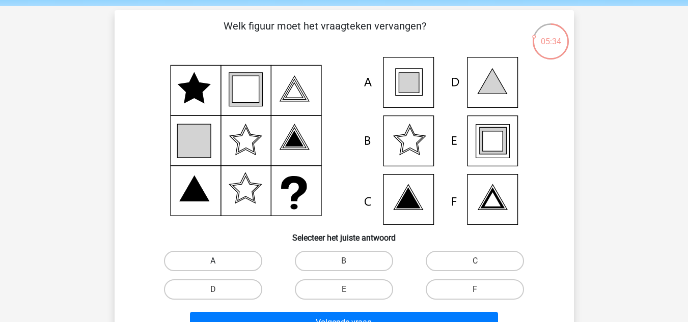
click at [244, 262] on label "A" at bounding box center [213, 261] width 98 height 20
click at [219, 262] on input "A" at bounding box center [216, 264] width 7 height 7
radio input "true"
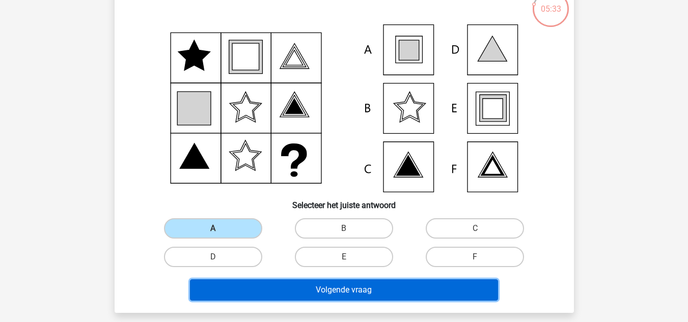
click at [283, 284] on button "Volgende vraag" at bounding box center [344, 289] width 308 height 21
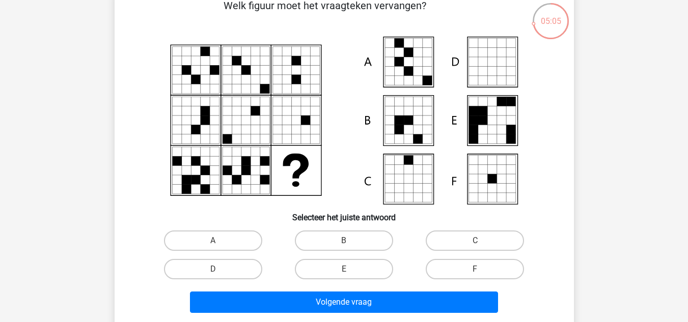
scroll to position [58, 0]
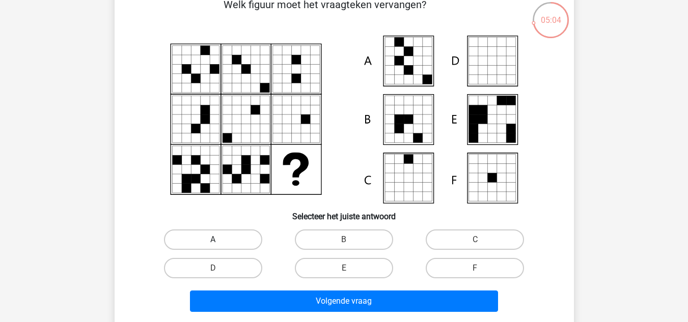
click at [230, 241] on label "A" at bounding box center [213, 240] width 98 height 20
click at [219, 241] on input "A" at bounding box center [216, 243] width 7 height 7
radio input "true"
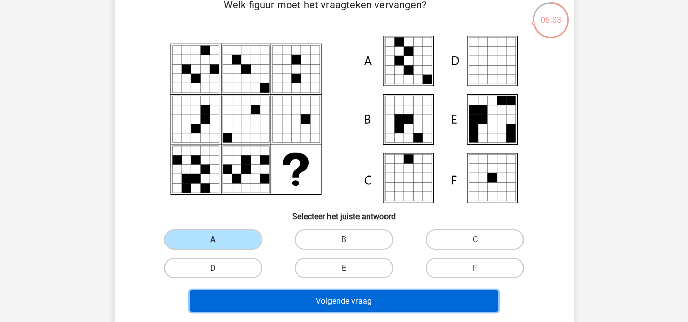
click at [290, 293] on button "Volgende vraag" at bounding box center [344, 301] width 308 height 21
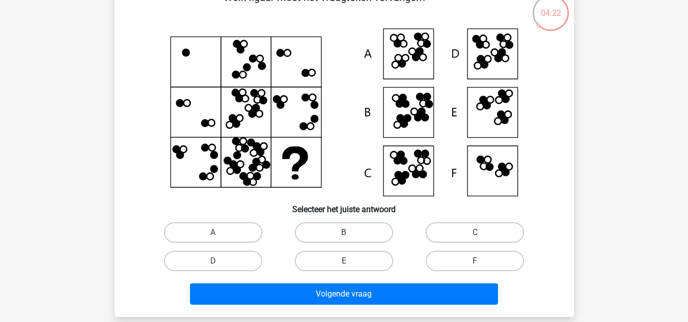
scroll to position [66, 0]
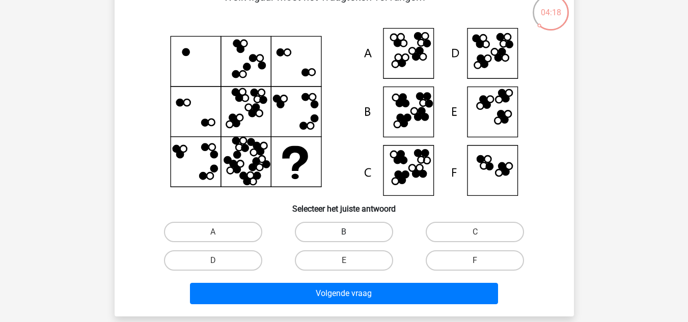
click at [313, 232] on label "B" at bounding box center [344, 232] width 98 height 20
click at [344, 232] on input "B" at bounding box center [347, 235] width 7 height 7
radio input "true"
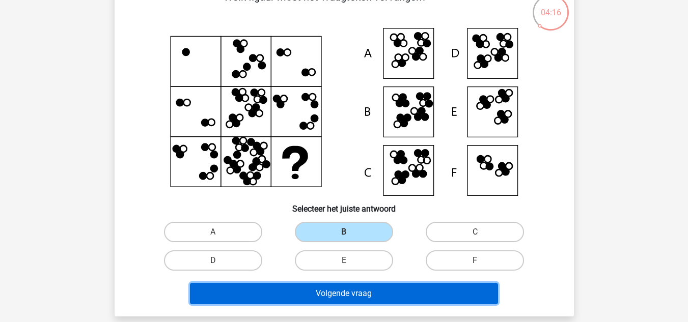
click at [313, 291] on button "Volgende vraag" at bounding box center [344, 293] width 308 height 21
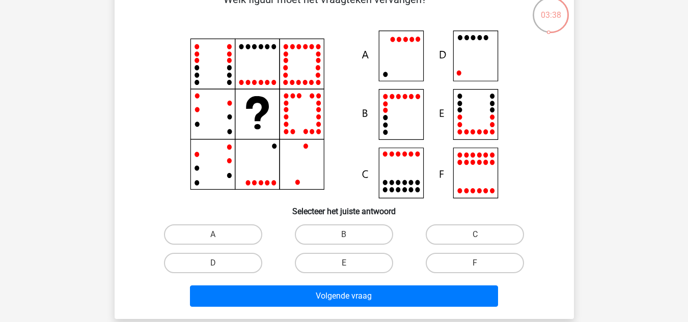
scroll to position [64, 0]
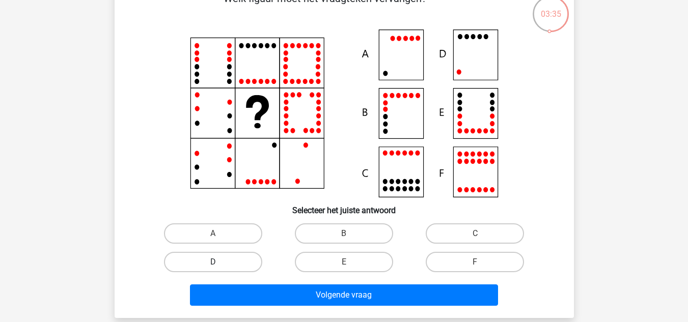
click at [232, 262] on label "D" at bounding box center [213, 262] width 98 height 20
click at [219, 262] on input "D" at bounding box center [216, 265] width 7 height 7
radio input "true"
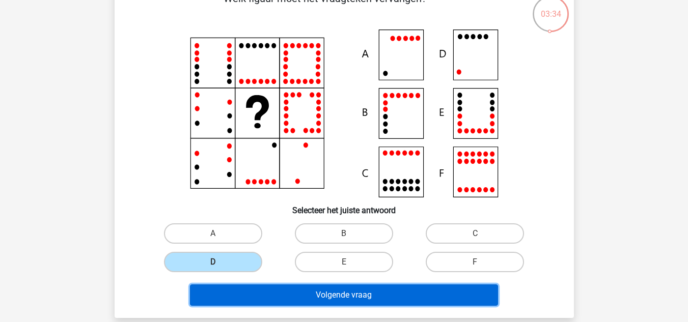
click at [293, 297] on button "Volgende vraag" at bounding box center [344, 295] width 308 height 21
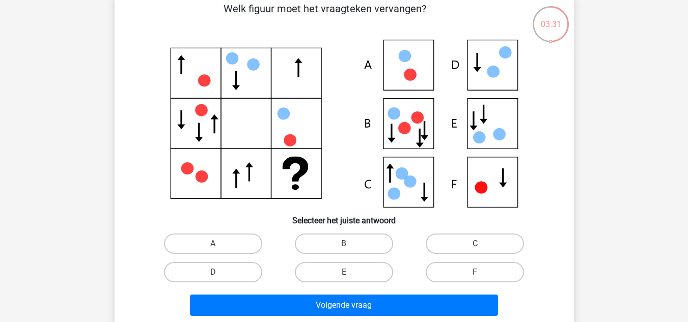
scroll to position [58, 0]
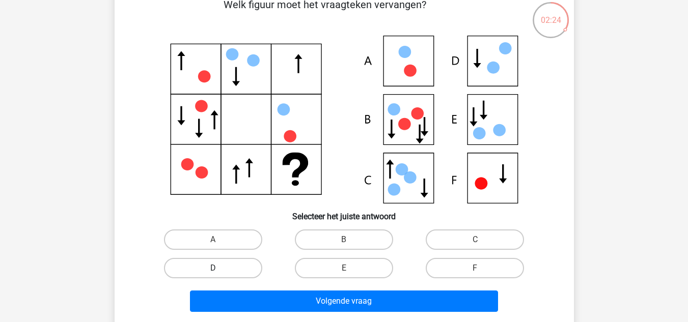
click at [232, 270] on label "D" at bounding box center [213, 268] width 98 height 20
click at [219, 270] on input "D" at bounding box center [216, 271] width 7 height 7
radio input "true"
click at [428, 264] on label "F" at bounding box center [475, 268] width 98 height 20
click at [475, 268] on input "F" at bounding box center [478, 271] width 7 height 7
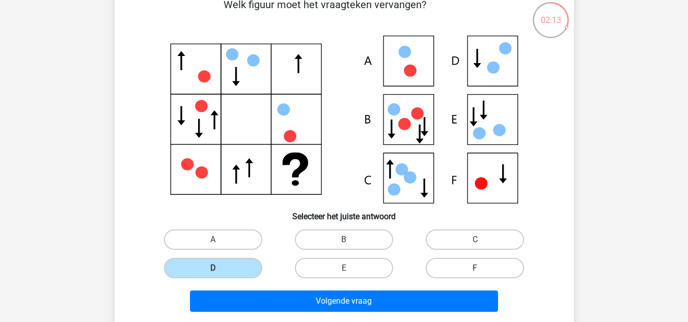
radio input "true"
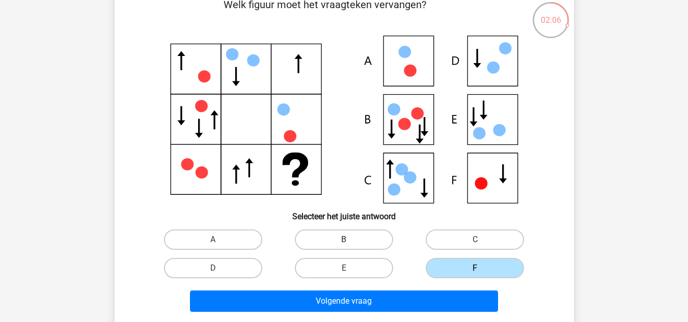
click at [357, 238] on label "B" at bounding box center [344, 240] width 98 height 20
click at [350, 240] on input "B" at bounding box center [347, 243] width 7 height 7
radio input "true"
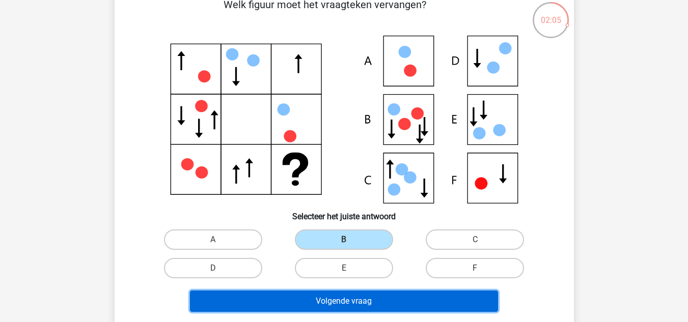
click at [367, 293] on button "Volgende vraag" at bounding box center [344, 301] width 308 height 21
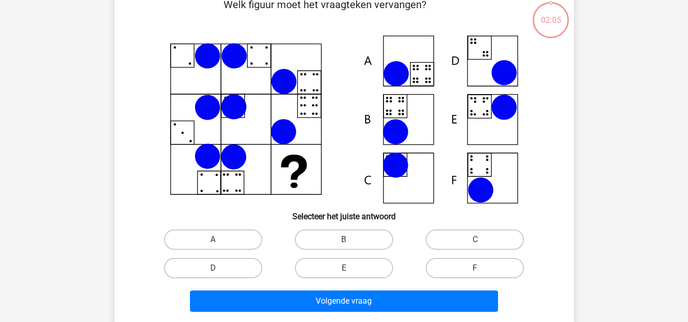
scroll to position [47, 0]
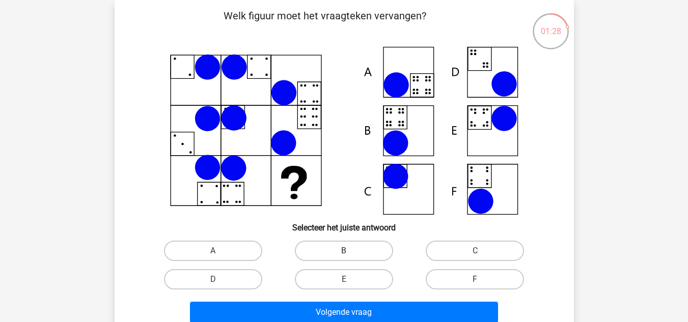
click at [353, 250] on label "B" at bounding box center [344, 251] width 98 height 20
click at [350, 251] on input "B" at bounding box center [347, 254] width 7 height 7
radio input "true"
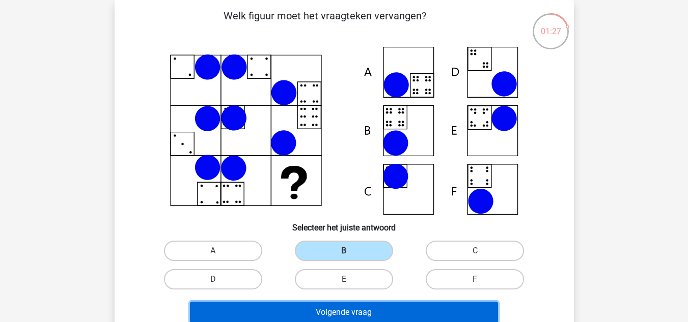
click at [351, 306] on button "Volgende vraag" at bounding box center [344, 312] width 308 height 21
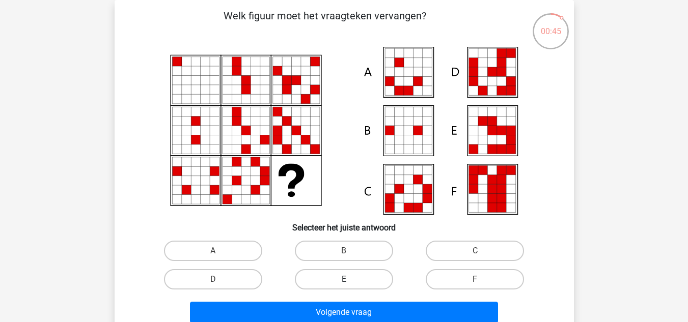
click at [326, 272] on label "E" at bounding box center [344, 279] width 98 height 20
click at [344, 279] on input "E" at bounding box center [347, 282] width 7 height 7
radio input "true"
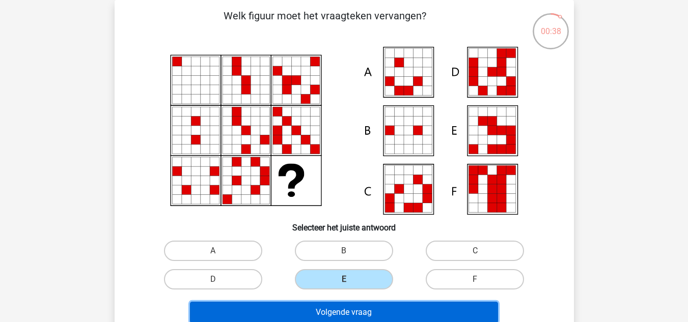
click at [314, 309] on button "Volgende vraag" at bounding box center [344, 312] width 308 height 21
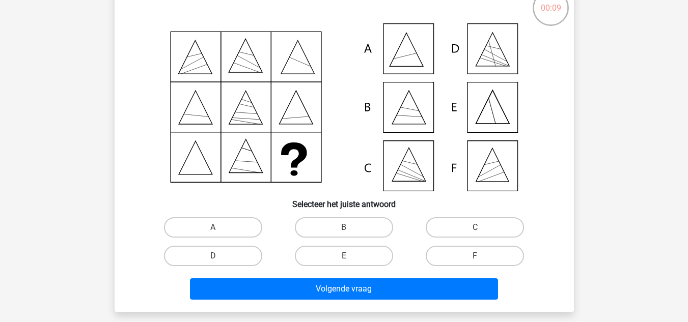
scroll to position [72, 0]
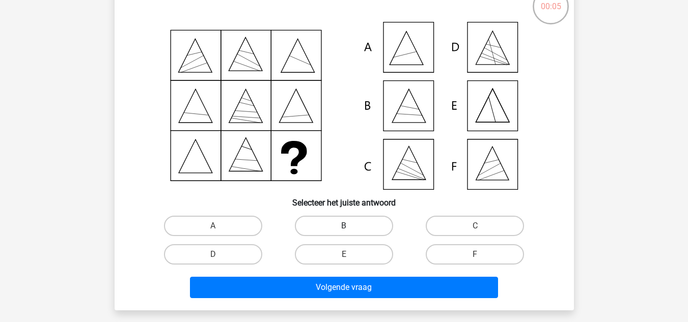
click at [348, 217] on label "B" at bounding box center [344, 226] width 98 height 20
click at [348, 226] on input "B" at bounding box center [347, 229] width 7 height 7
radio input "true"
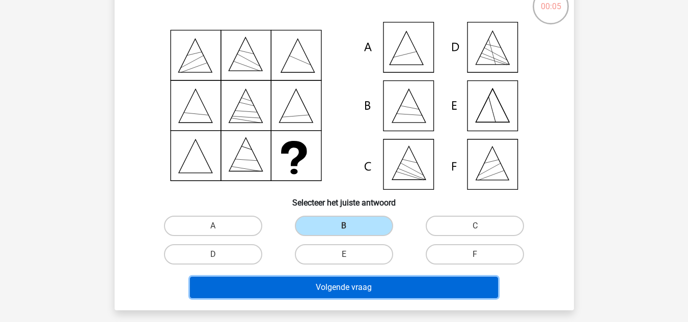
click at [370, 281] on button "Volgende vraag" at bounding box center [344, 287] width 308 height 21
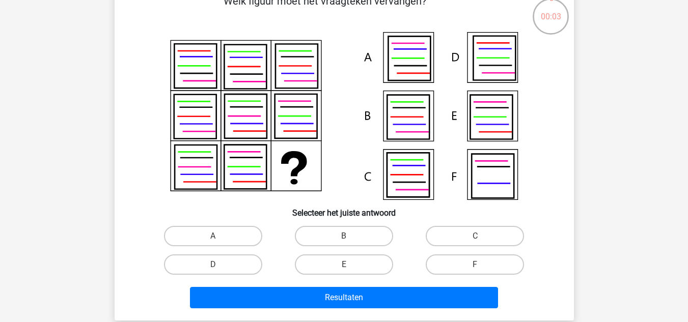
scroll to position [64, 0]
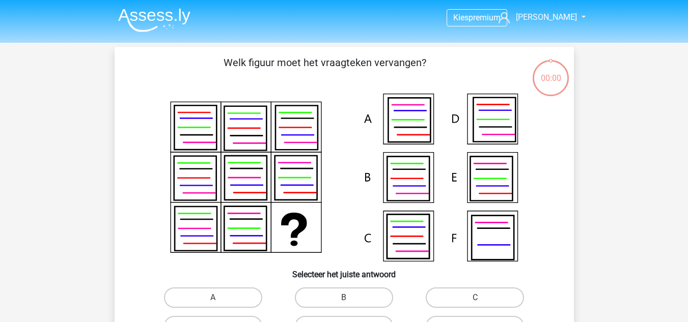
scroll to position [64, 0]
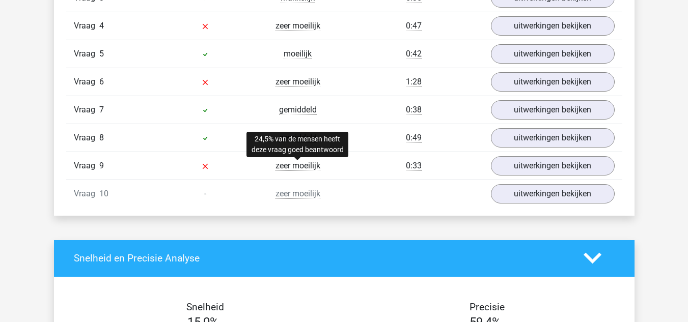
scroll to position [950, 0]
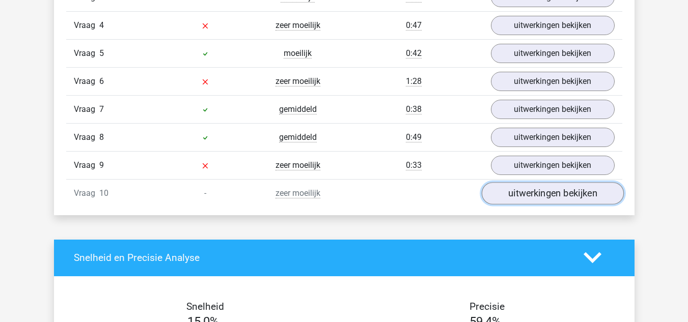
click at [519, 188] on link "uitwerkingen bekijken" at bounding box center [552, 193] width 142 height 22
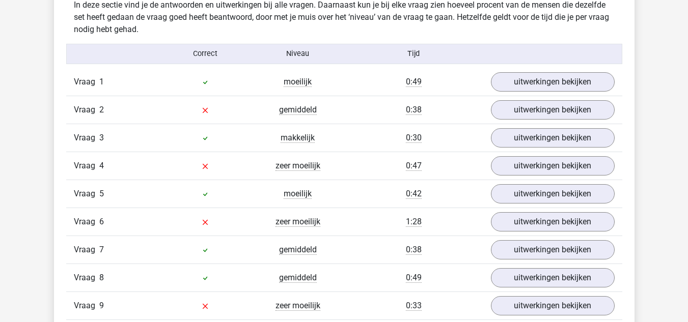
scroll to position [810, 0]
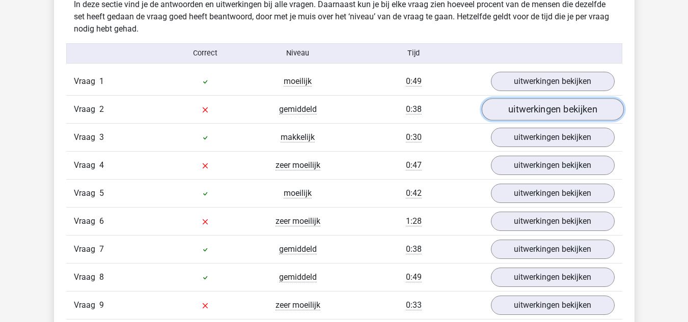
click at [510, 102] on link "uitwerkingen bekijken" at bounding box center [552, 109] width 142 height 22
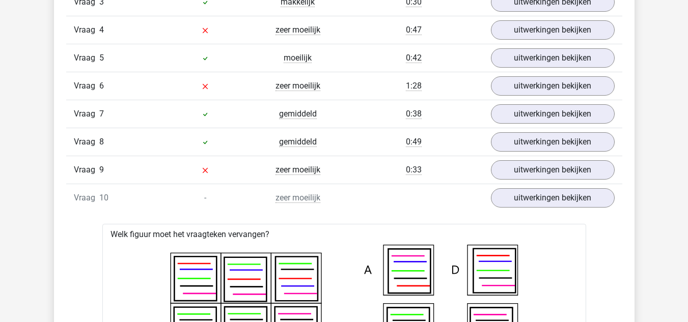
scroll to position [1629, 0]
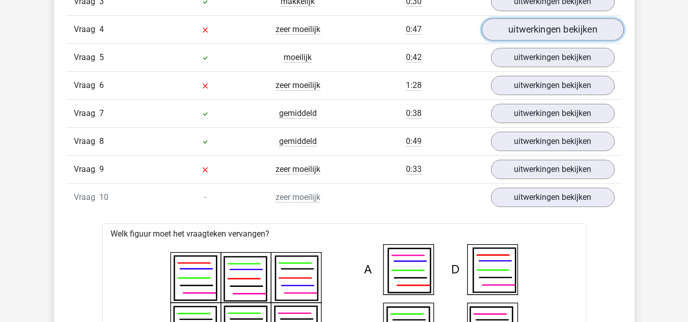
click at [516, 22] on link "uitwerkingen bekijken" at bounding box center [552, 29] width 142 height 22
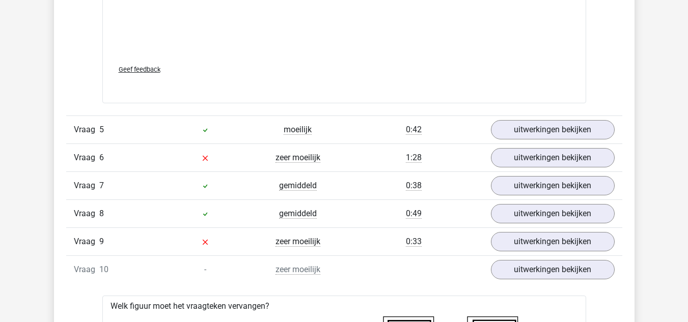
scroll to position [2243, 0]
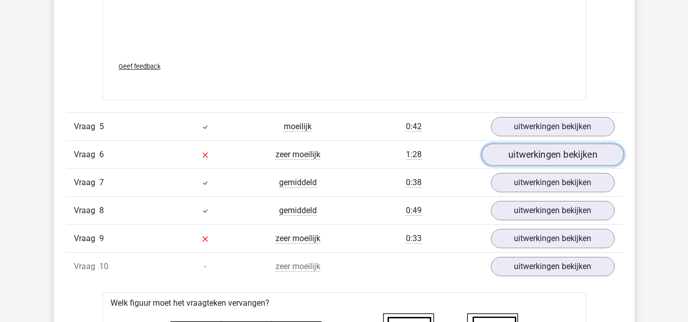
click at [515, 155] on link "uitwerkingen bekijken" at bounding box center [552, 155] width 142 height 22
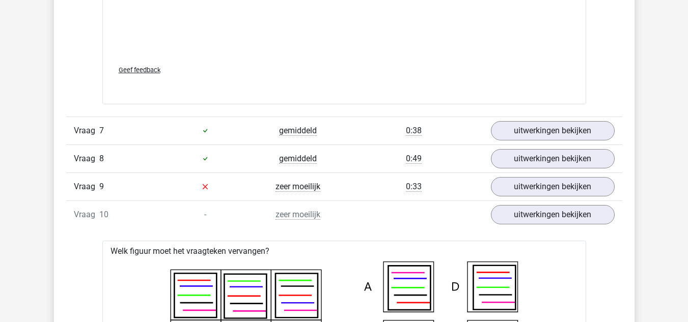
scroll to position [2982, 0]
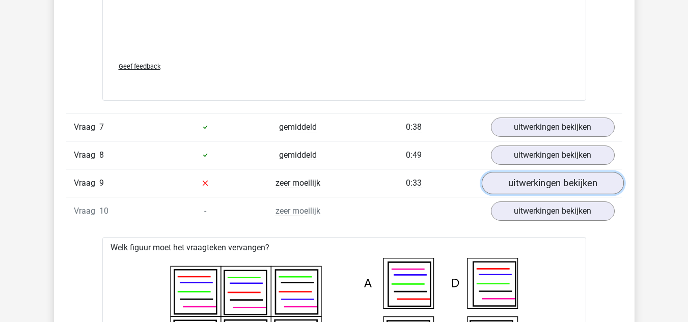
click at [499, 178] on link "uitwerkingen bekijken" at bounding box center [552, 183] width 142 height 22
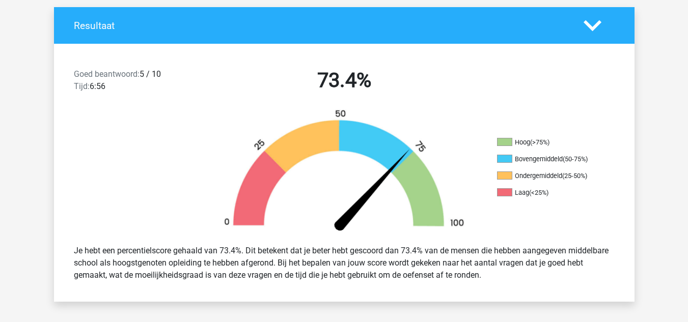
scroll to position [214, 0]
